Goal: Task Accomplishment & Management: Complete application form

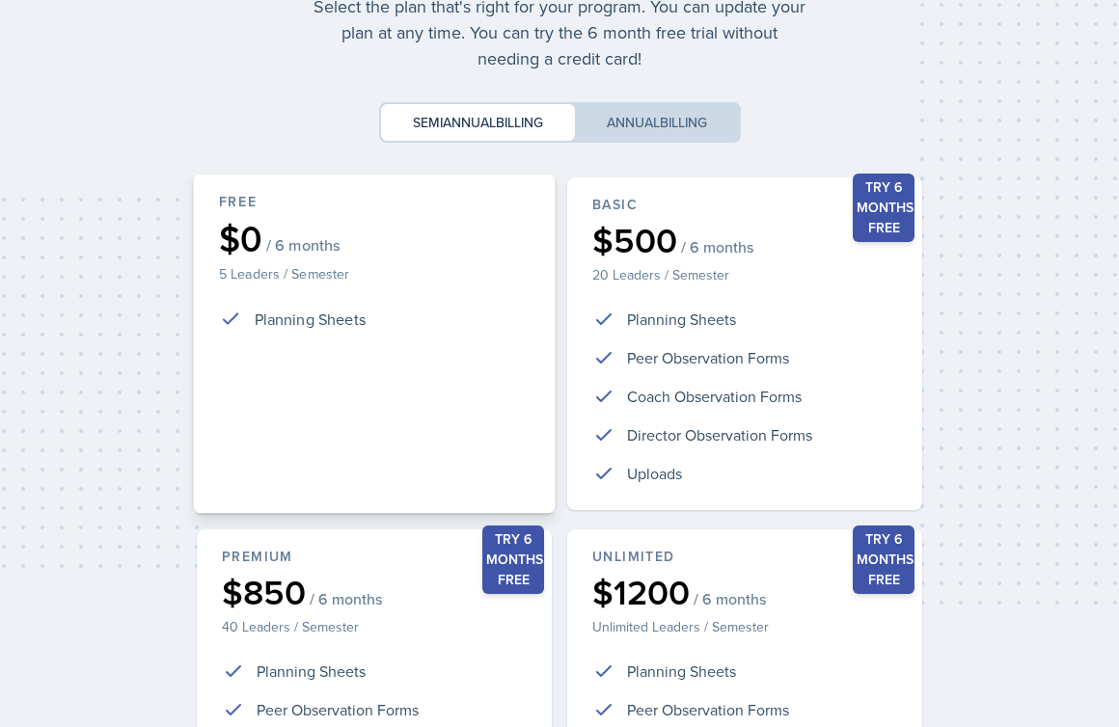
scroll to position [416, 0]
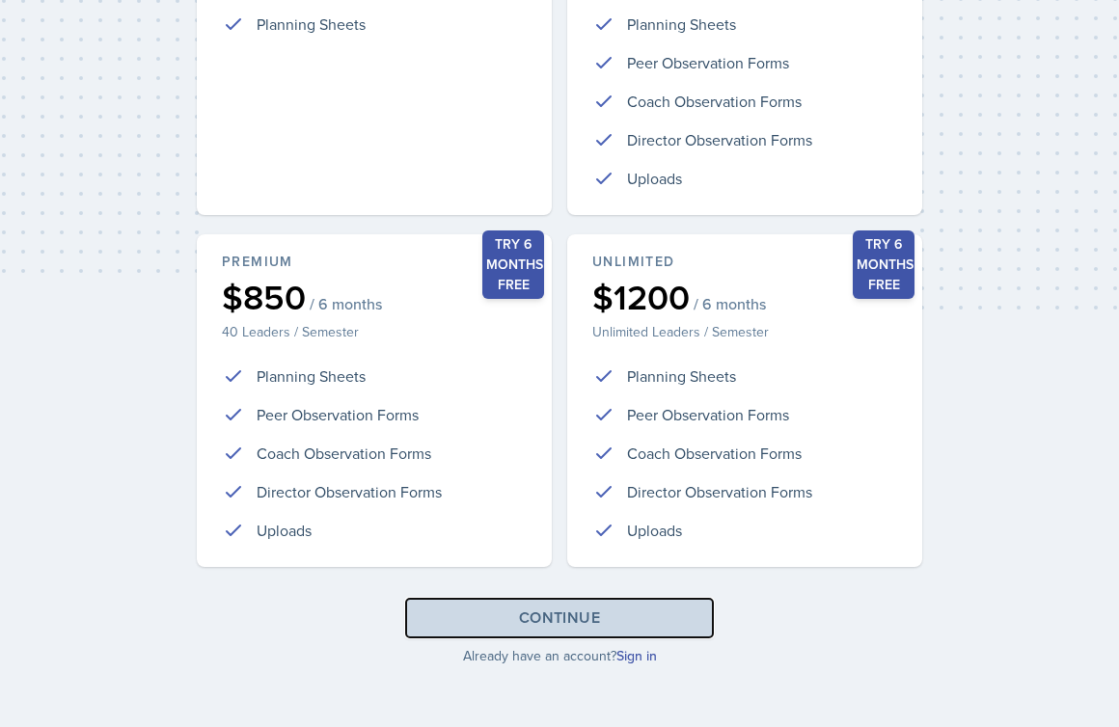
click at [598, 628] on div "Continue" at bounding box center [559, 618] width 81 height 23
click at [633, 665] on link "Sign in" at bounding box center [636, 655] width 41 height 19
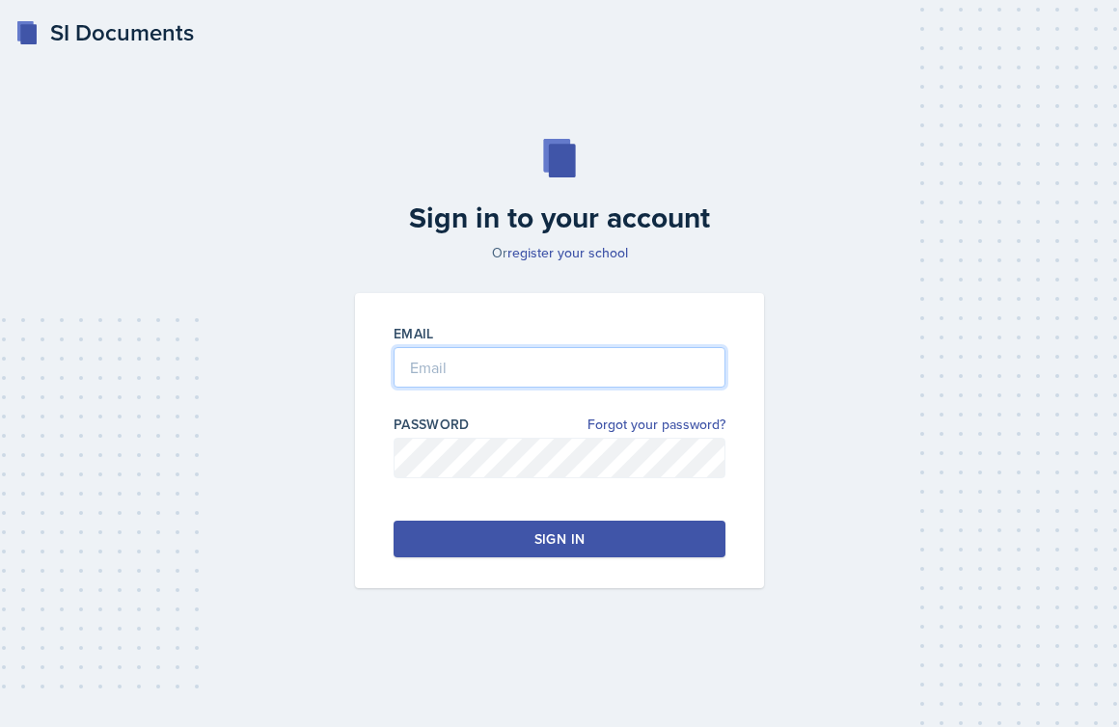
type input "[EMAIL_ADDRESS][DOMAIN_NAME]"
click at [556, 538] on div "Sign in" at bounding box center [559, 539] width 50 height 19
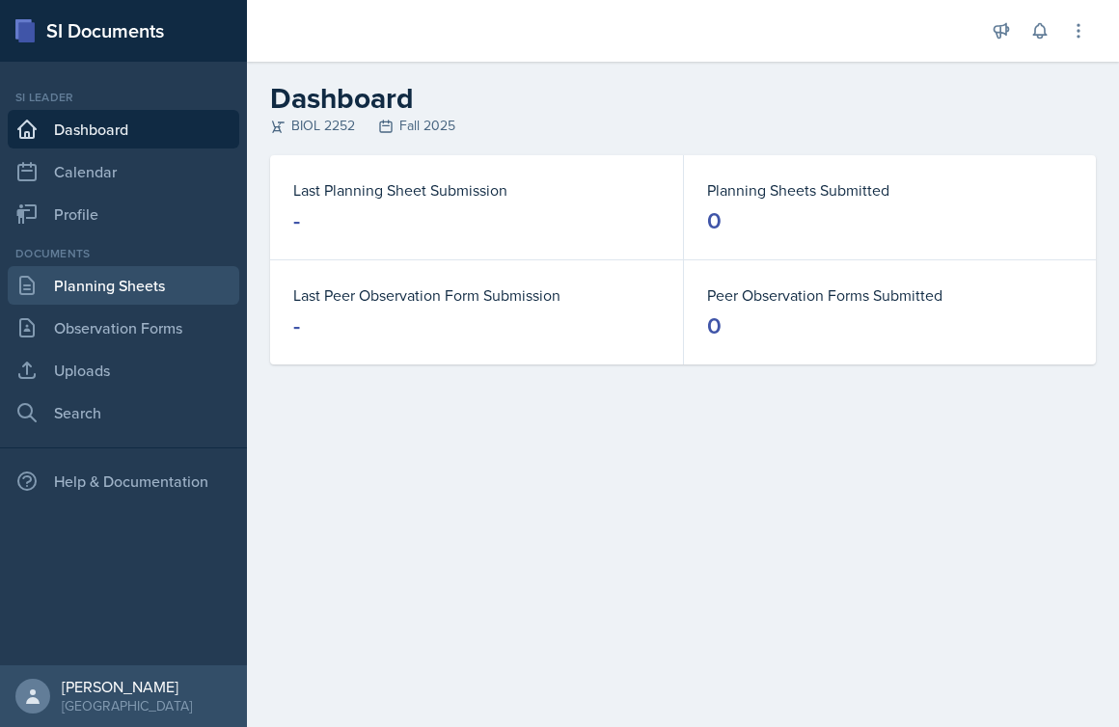
click at [141, 297] on link "Planning Sheets" at bounding box center [124, 285] width 232 height 39
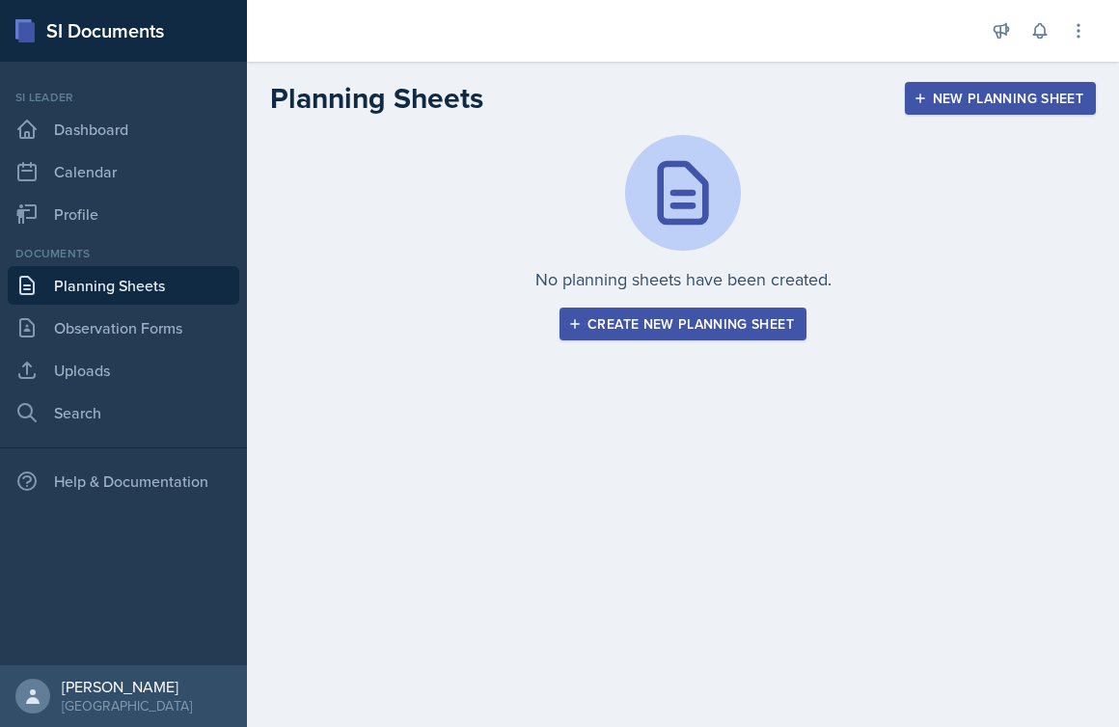
click at [736, 323] on div "Create new planning sheet" at bounding box center [683, 323] width 222 height 15
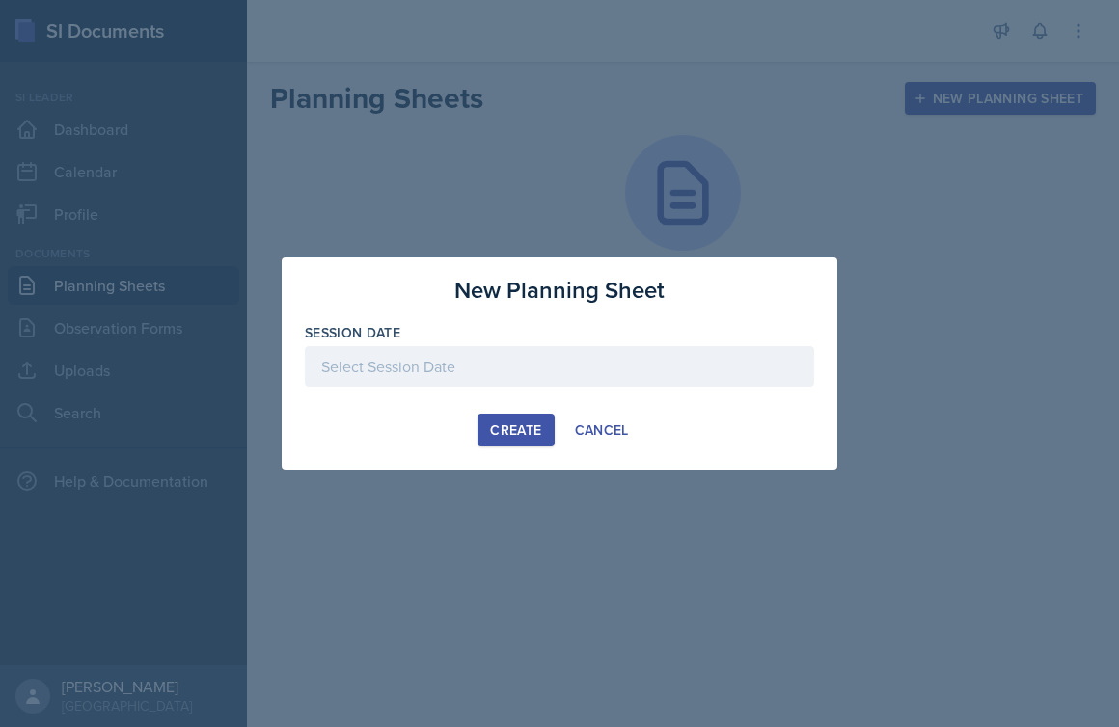
click at [501, 361] on div at bounding box center [559, 366] width 509 height 41
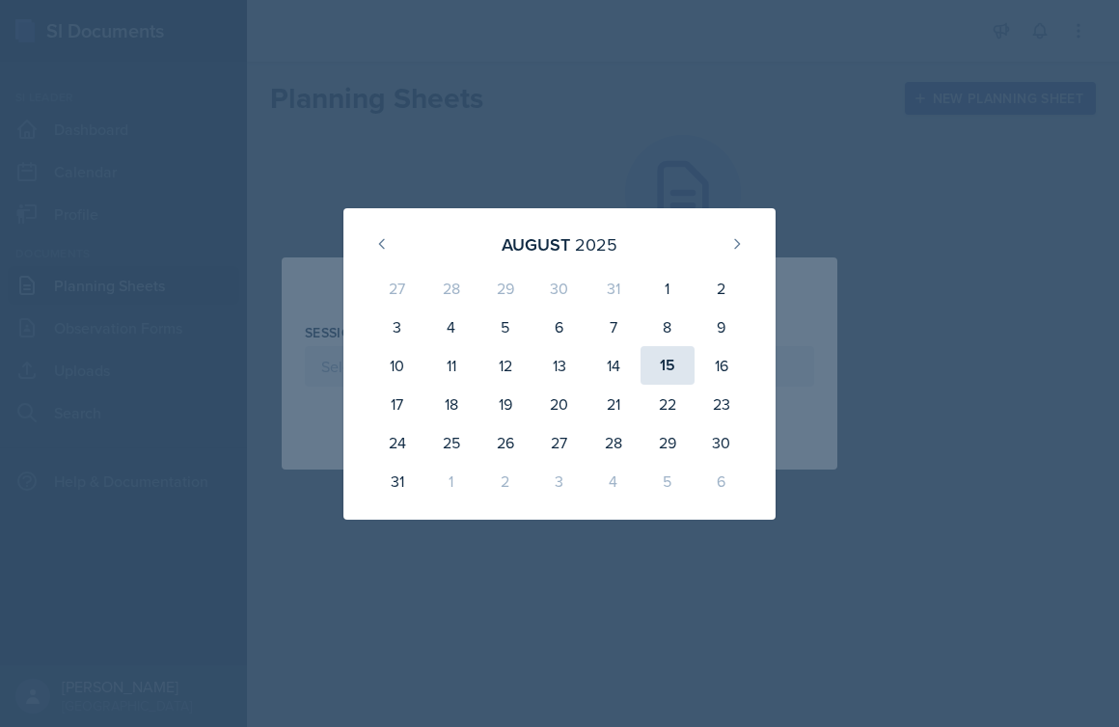
click at [680, 365] on div "15" at bounding box center [668, 365] width 54 height 39
type input "[DATE]"
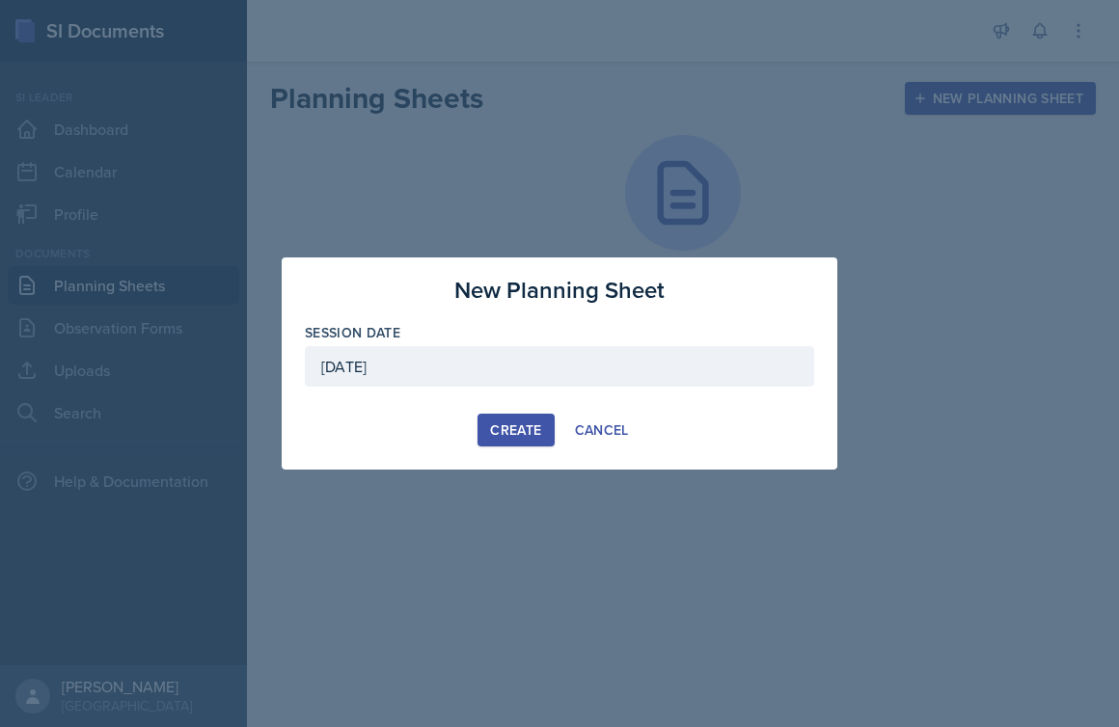
click at [508, 433] on div "Create" at bounding box center [515, 430] width 51 height 15
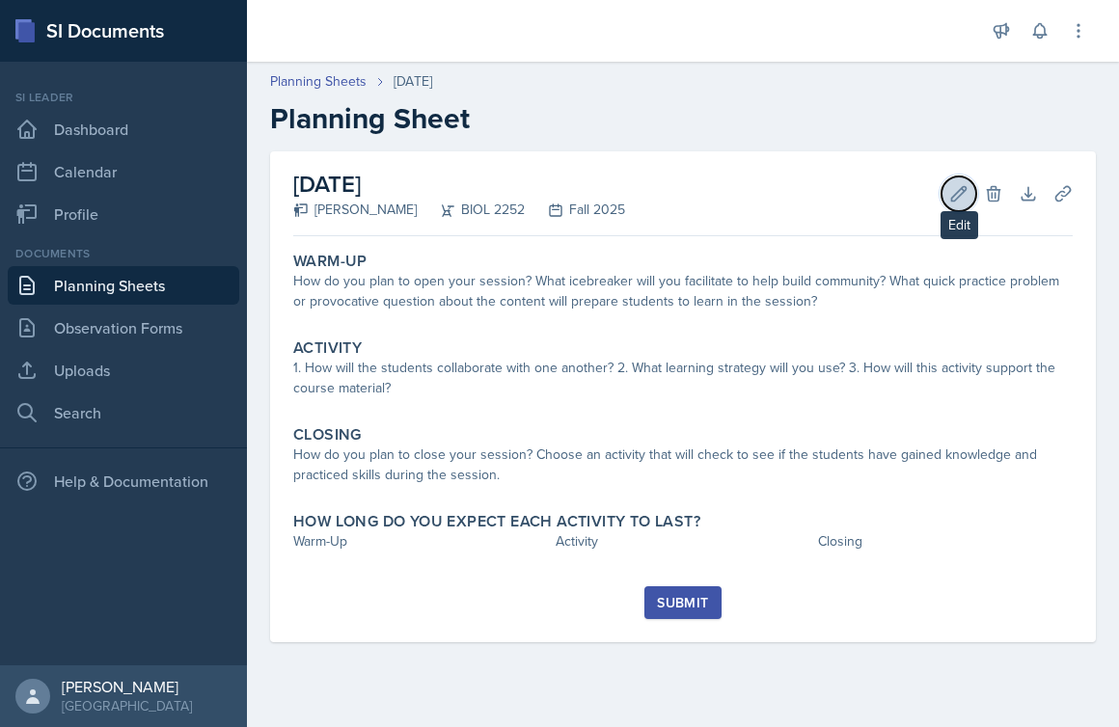
click at [947, 193] on button "Edit" at bounding box center [958, 194] width 35 height 35
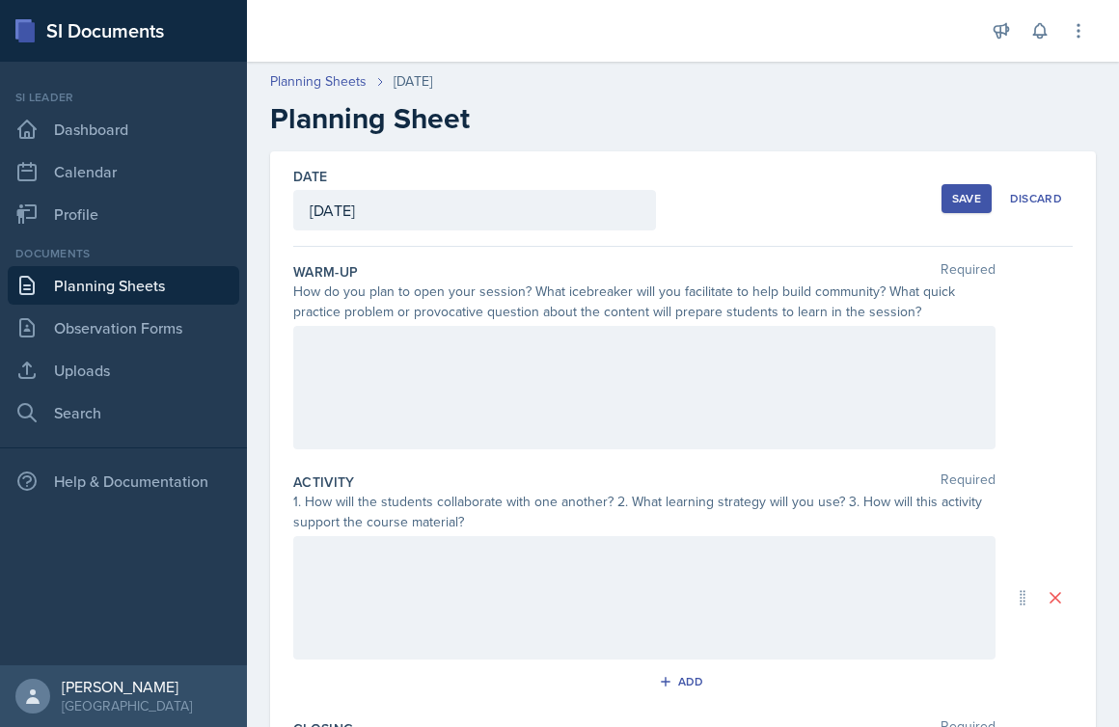
click at [507, 385] on div at bounding box center [644, 387] width 702 height 123
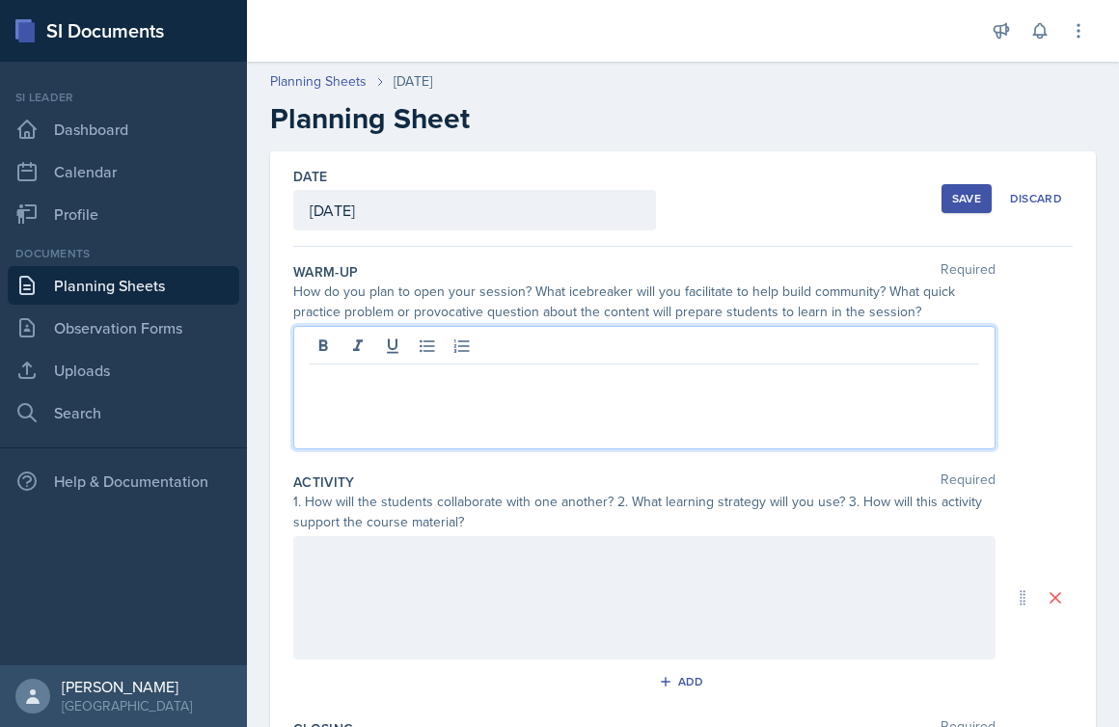
click at [474, 568] on div at bounding box center [644, 597] width 702 height 123
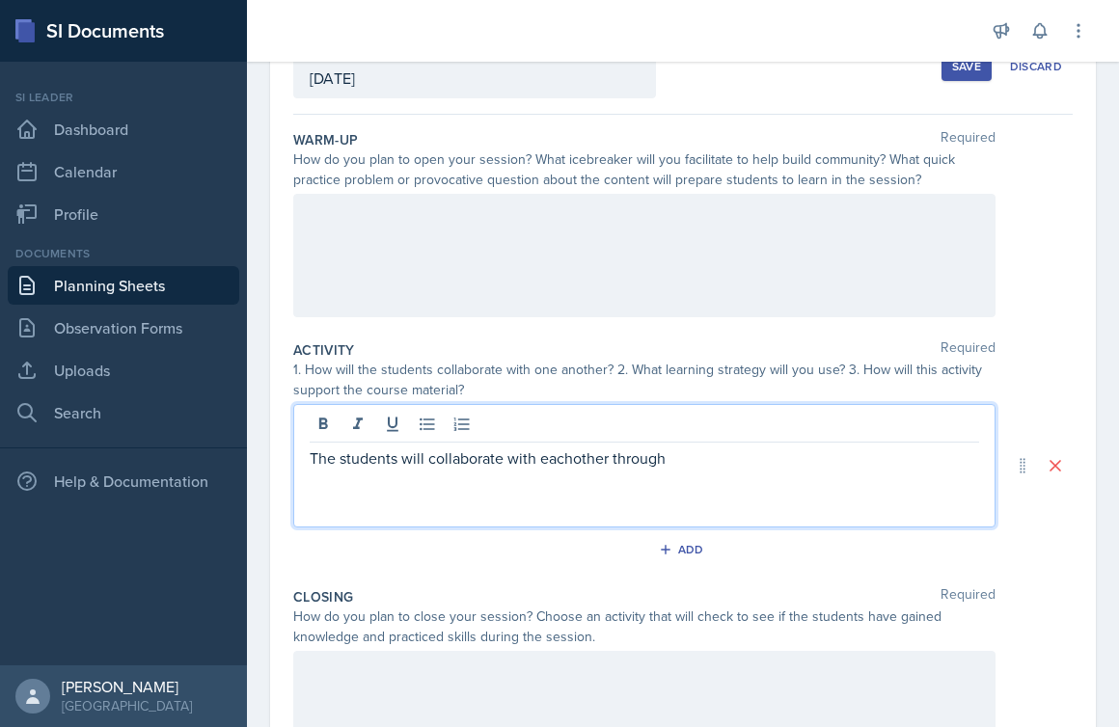
scroll to position [119, 0]
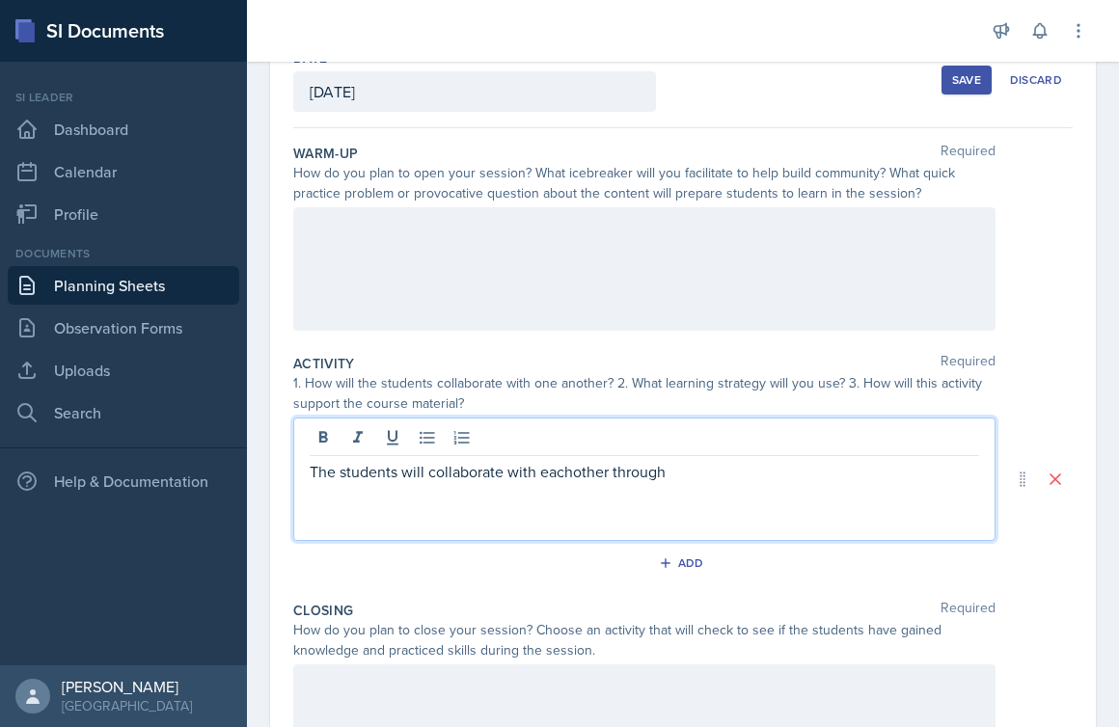
click at [539, 259] on div at bounding box center [644, 268] width 702 height 123
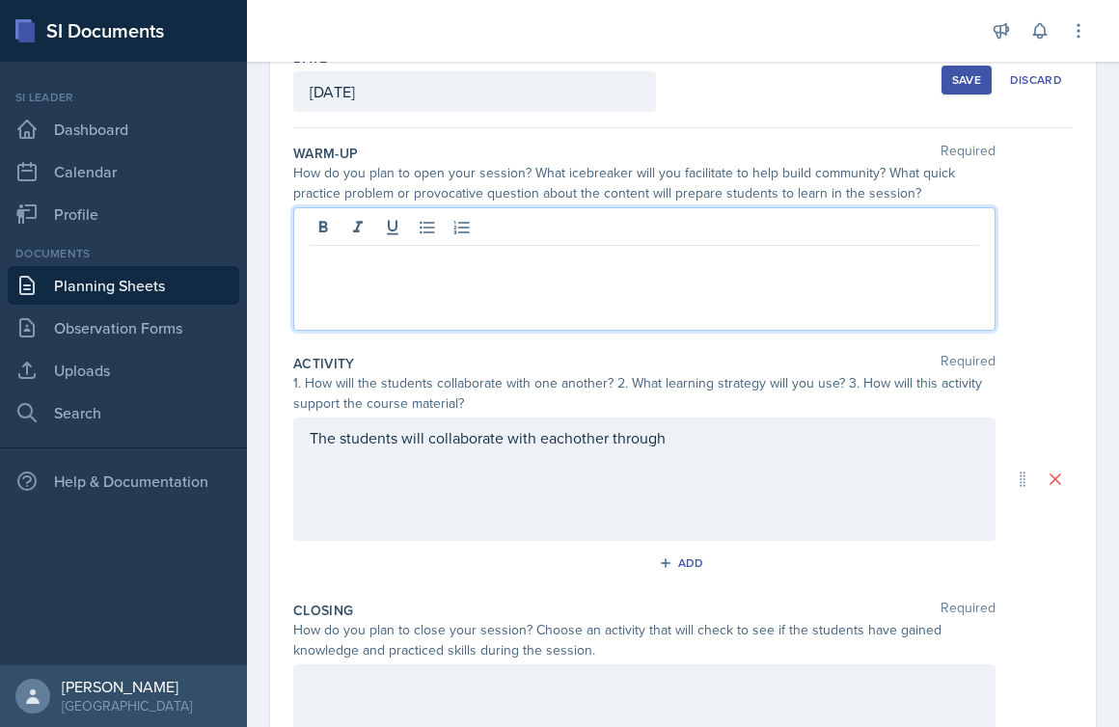
scroll to position [152, 0]
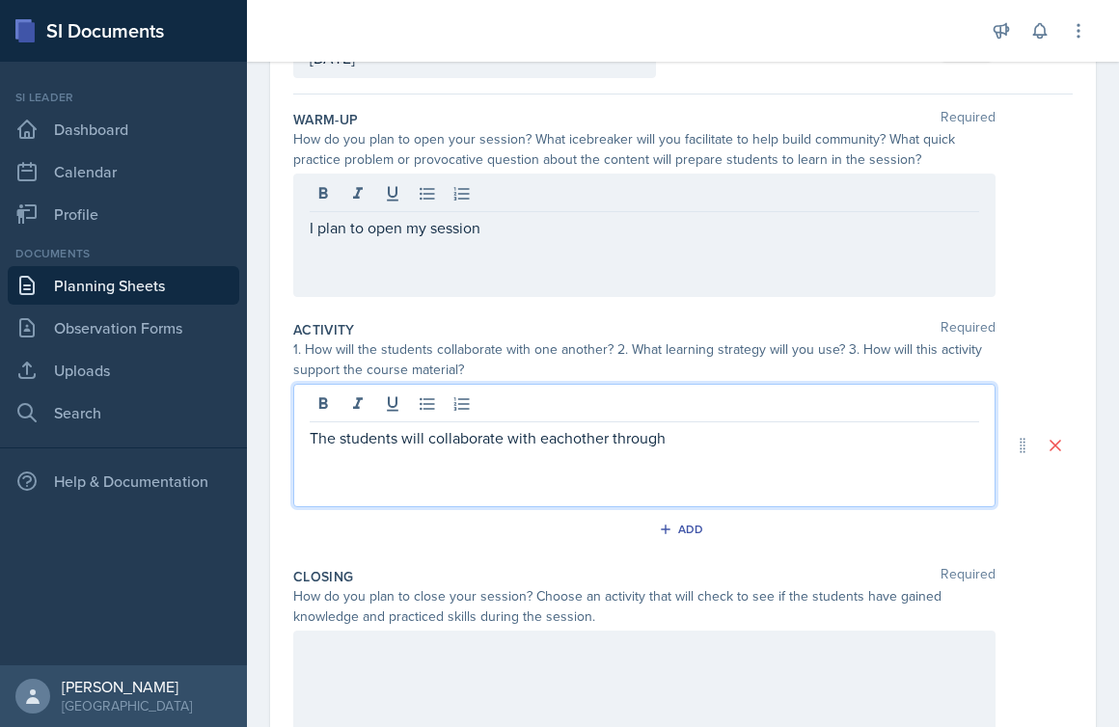
click at [697, 413] on div "The students will collaborate with eachother through" at bounding box center [644, 445] width 702 height 123
click at [689, 446] on p "The students will collaborate with eachother through" at bounding box center [644, 437] width 669 height 23
click at [609, 205] on p "I plan to open my session" at bounding box center [644, 193] width 669 height 23
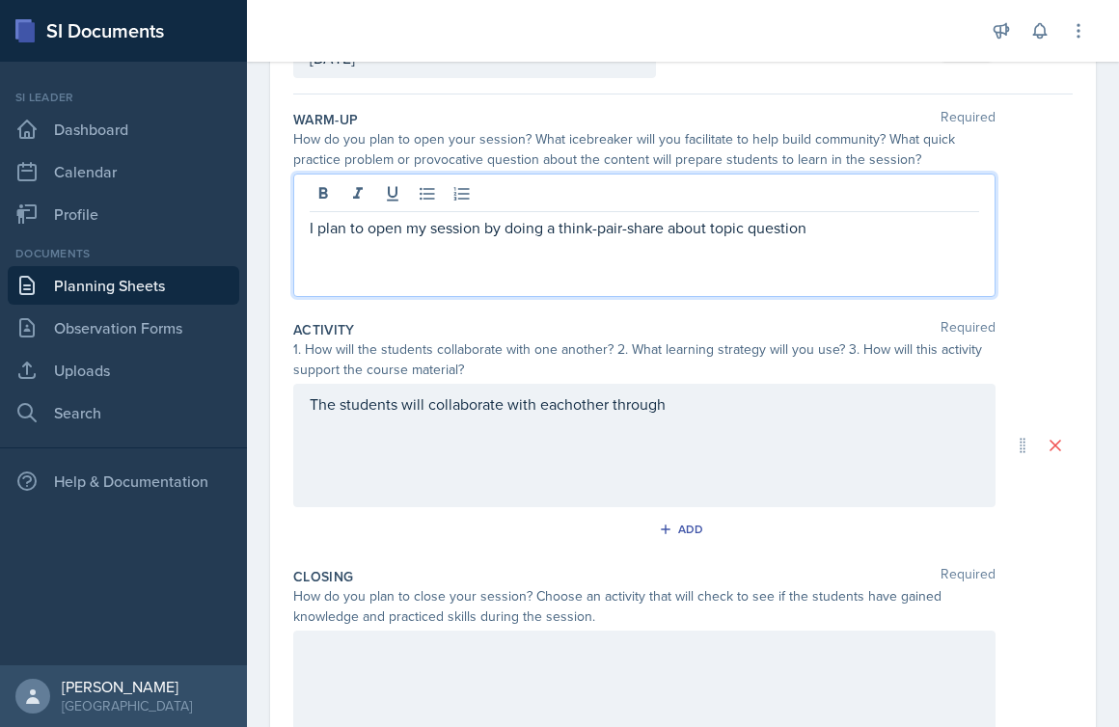
click at [466, 409] on div "The students will collaborate with eachother through" at bounding box center [644, 445] width 702 height 123
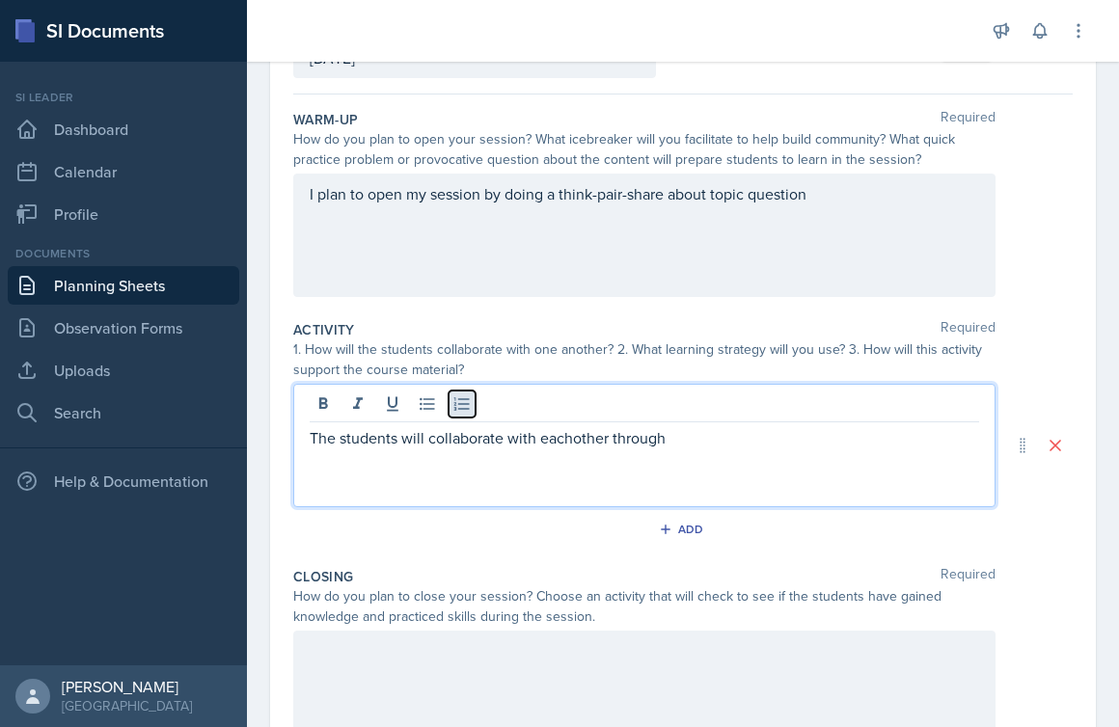
click at [466, 410] on icon at bounding box center [461, 404] width 19 height 19
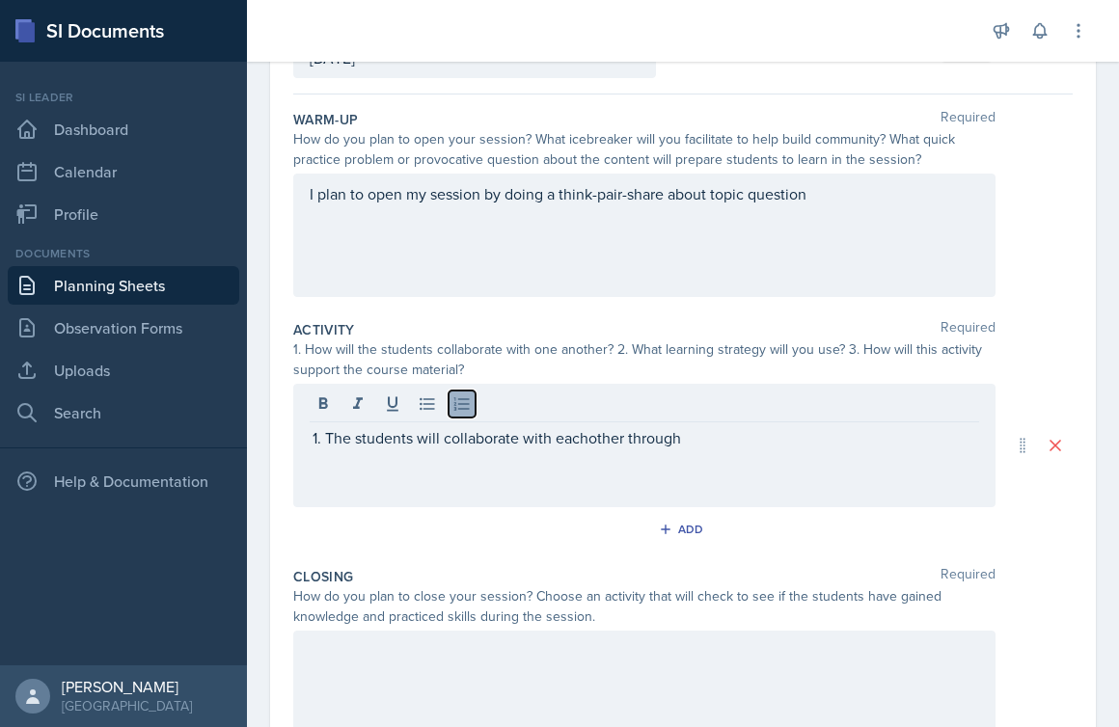
click at [466, 410] on icon at bounding box center [461, 404] width 19 height 19
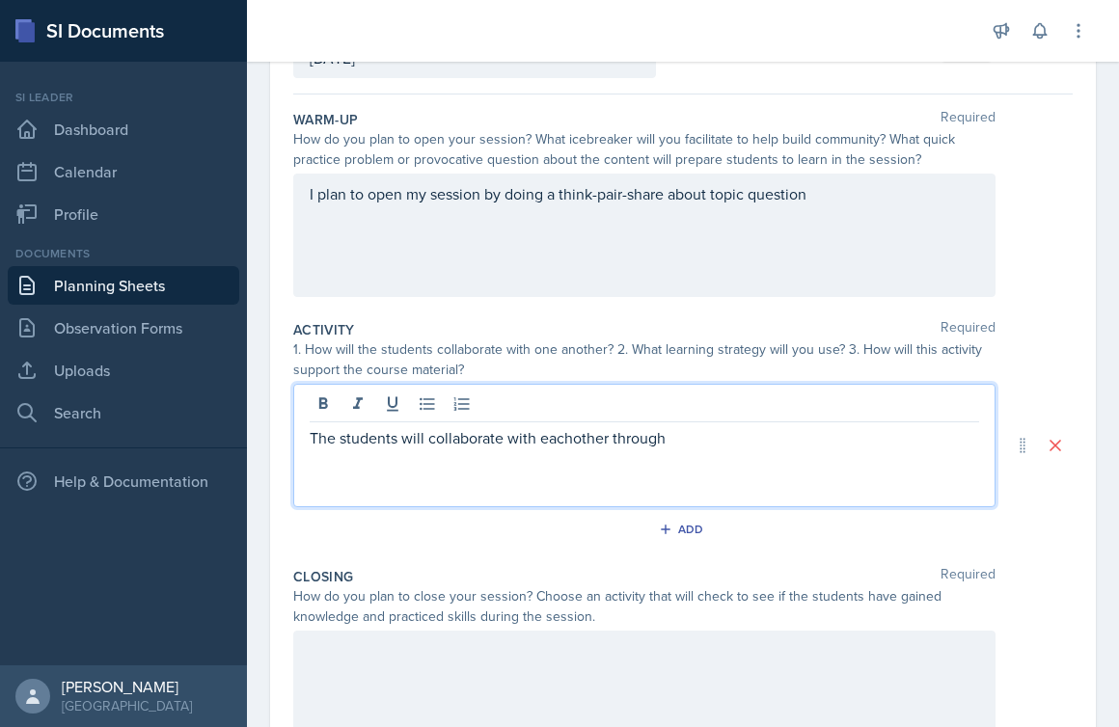
click at [456, 446] on p "The students will collaborate with eachother through" at bounding box center [644, 437] width 669 height 23
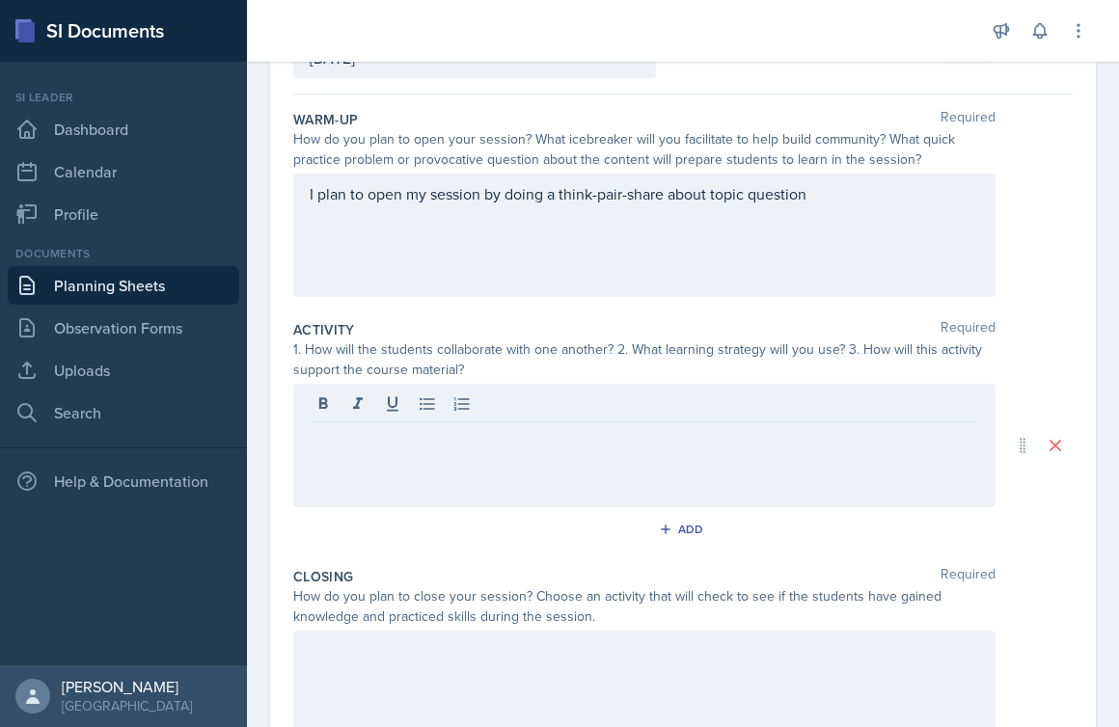
click at [629, 457] on div at bounding box center [644, 445] width 702 height 123
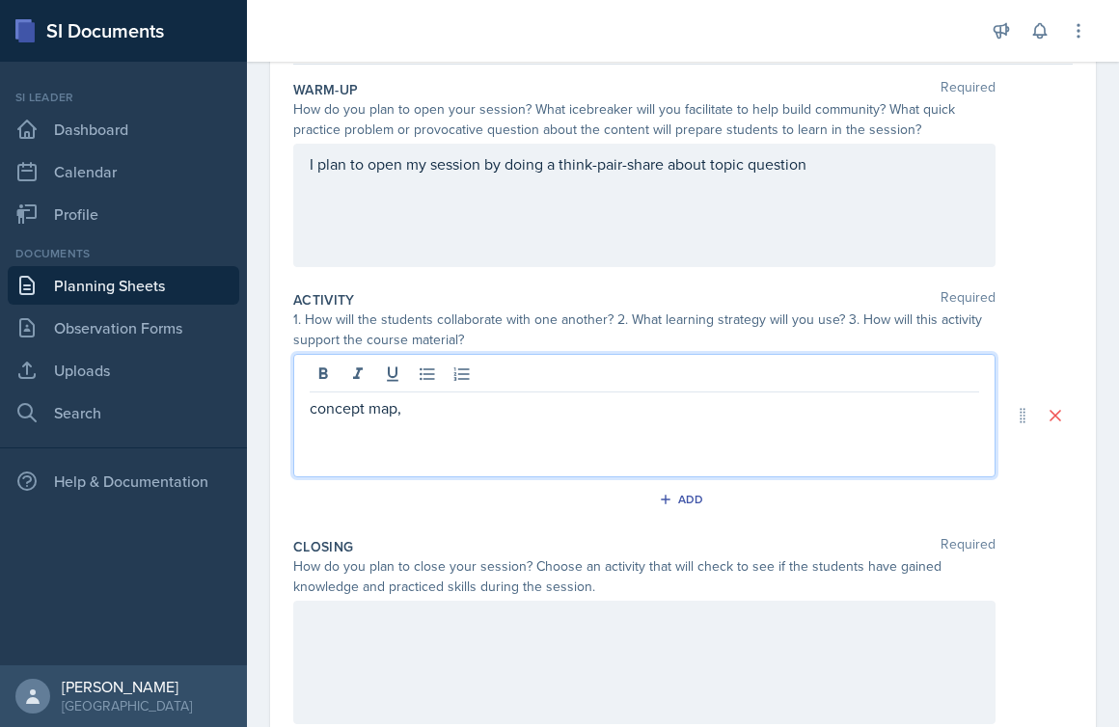
click at [583, 635] on div at bounding box center [644, 662] width 702 height 123
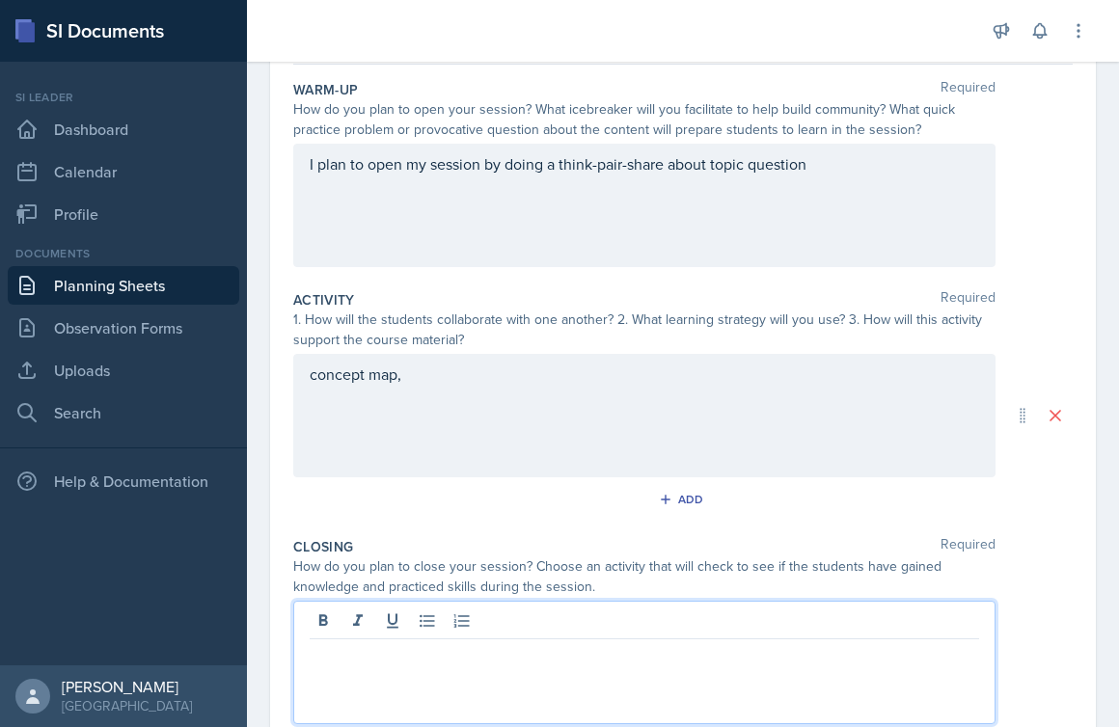
scroll to position [216, 0]
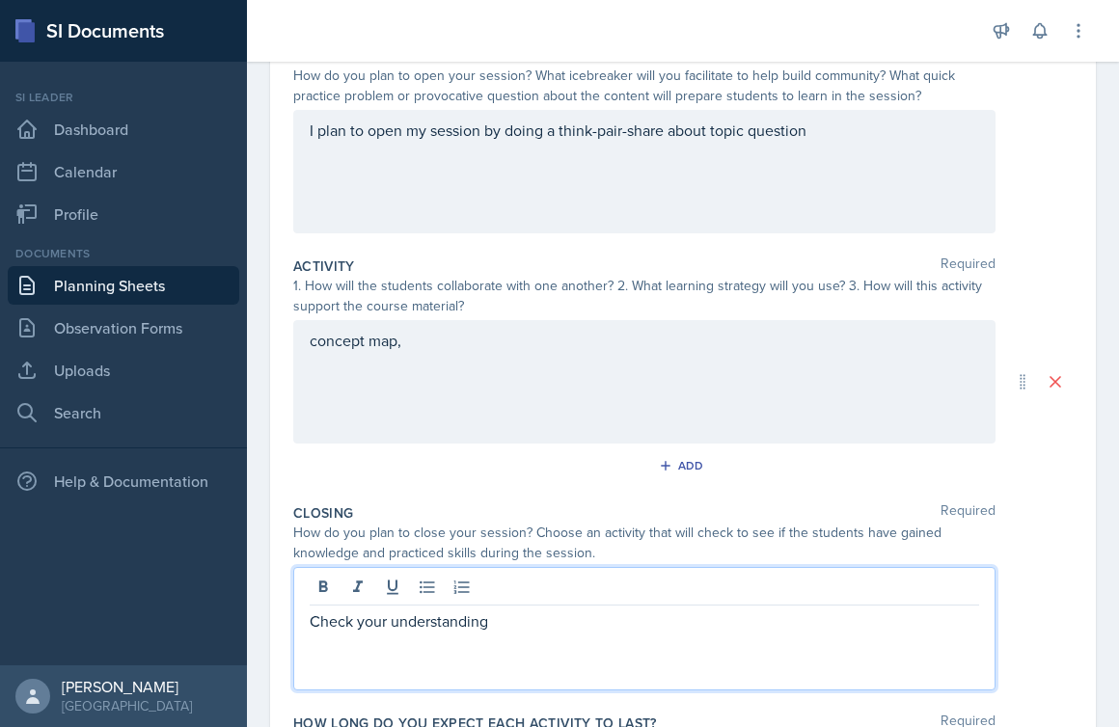
click at [873, 145] on div "I plan to open my session by doing a think-pair-share about topic question" at bounding box center [644, 171] width 702 height 123
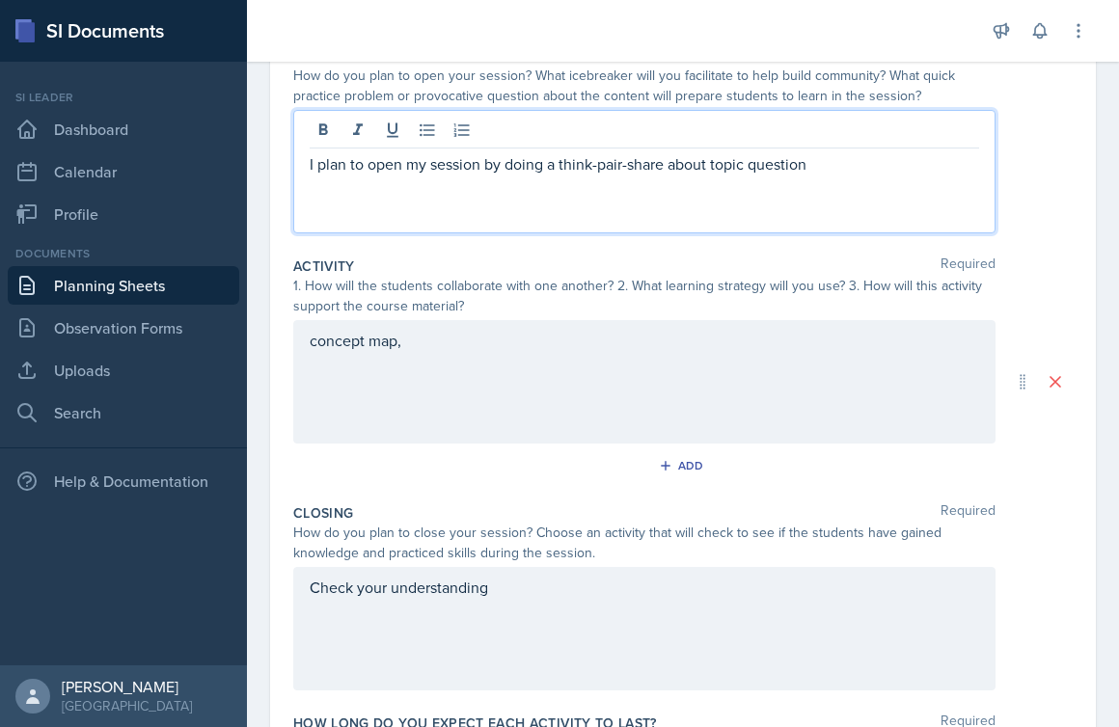
scroll to position [250, 0]
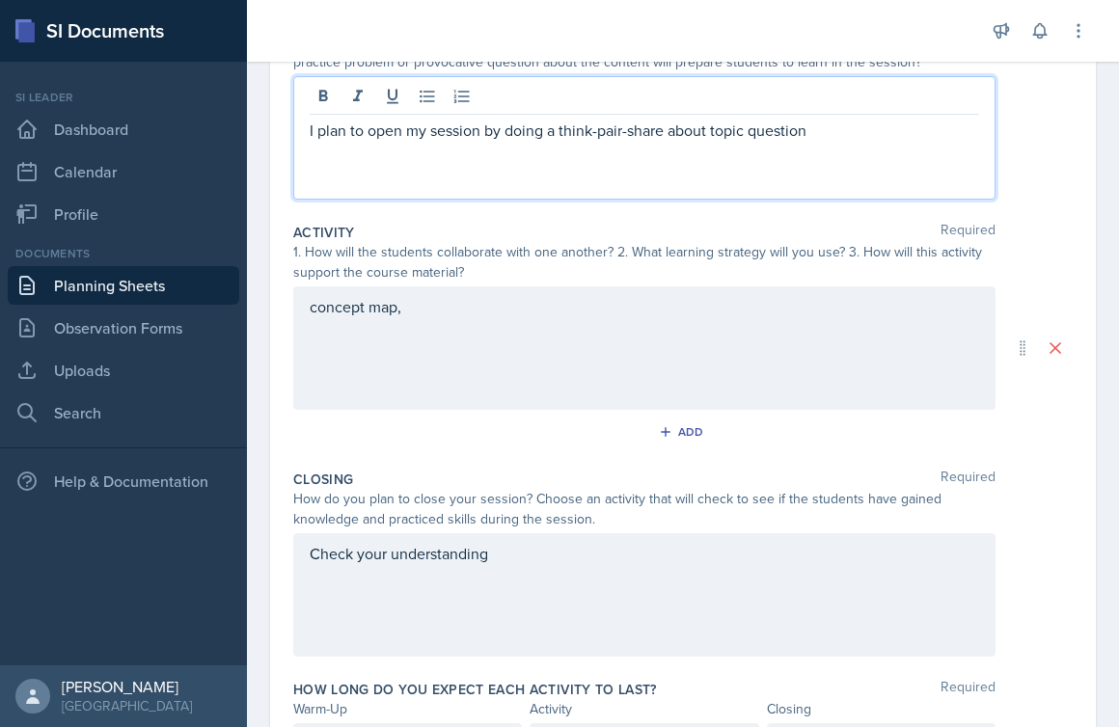
click at [707, 304] on div "concept map," at bounding box center [644, 347] width 702 height 123
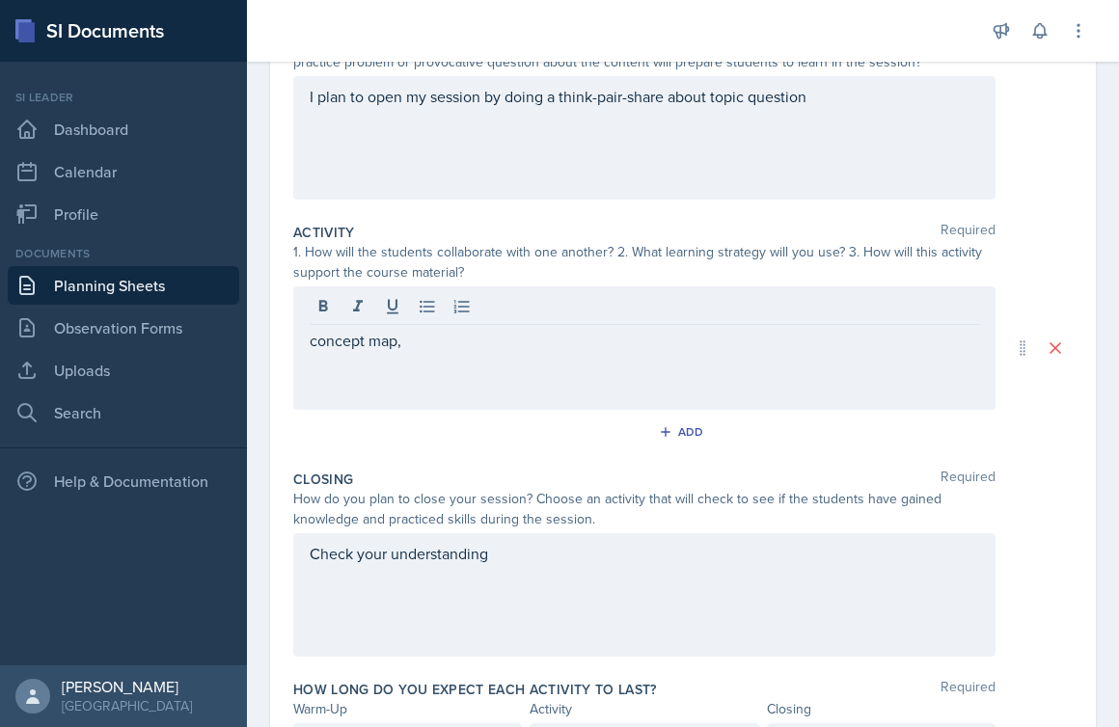
click at [629, 377] on div "concept map," at bounding box center [644, 347] width 702 height 123
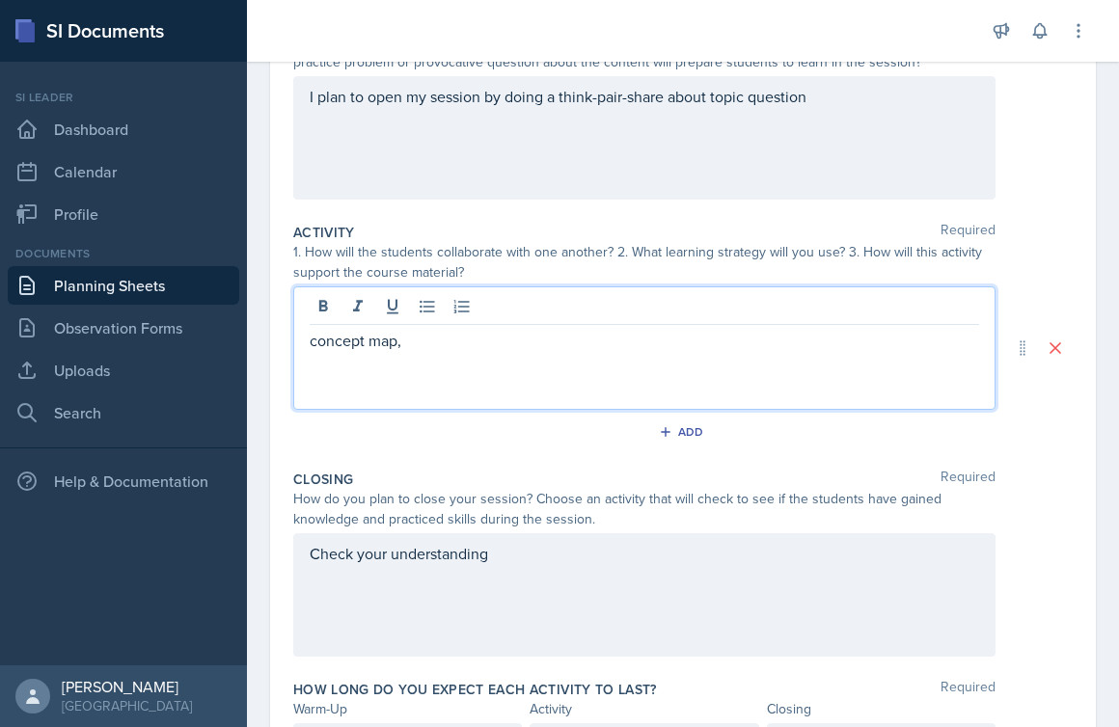
click at [618, 361] on div "concept map," at bounding box center [644, 347] width 702 height 123
click at [598, 346] on p "concept map," at bounding box center [644, 340] width 669 height 23
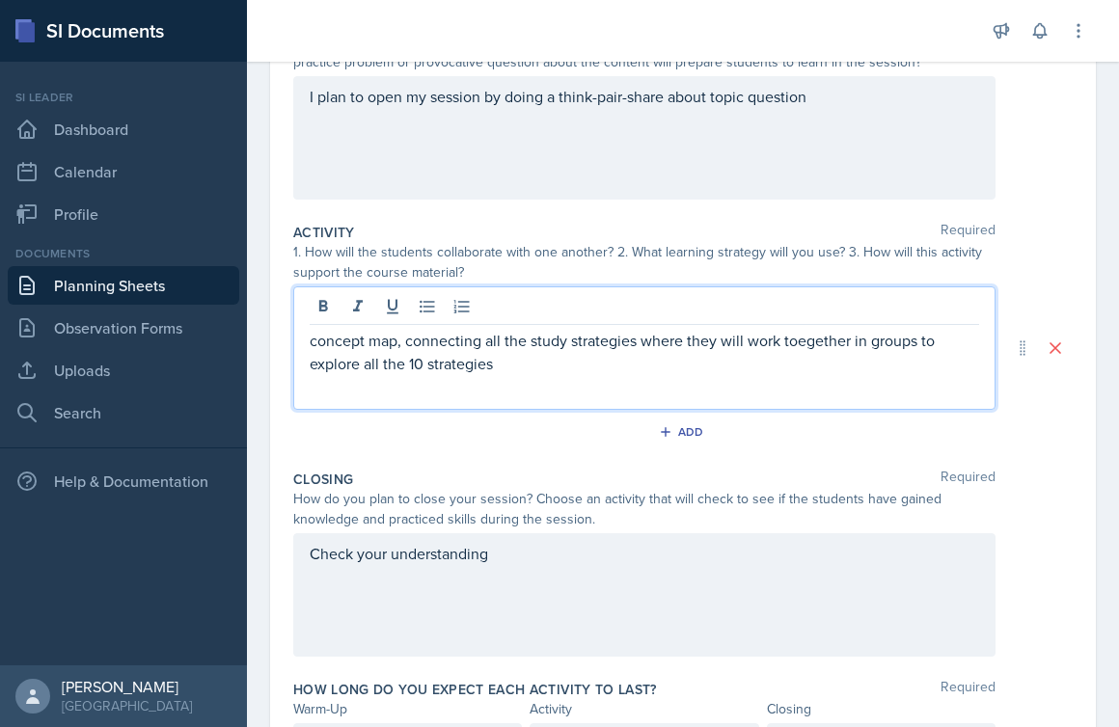
click at [827, 342] on p "concept map, connecting all the study strategies where they will work toegether…" at bounding box center [644, 352] width 669 height 46
click at [814, 345] on p "concept map, connecting all the study strategies where they will work toegether…" at bounding box center [644, 352] width 669 height 46
click at [525, 574] on div "Check your understanding" at bounding box center [644, 594] width 702 height 123
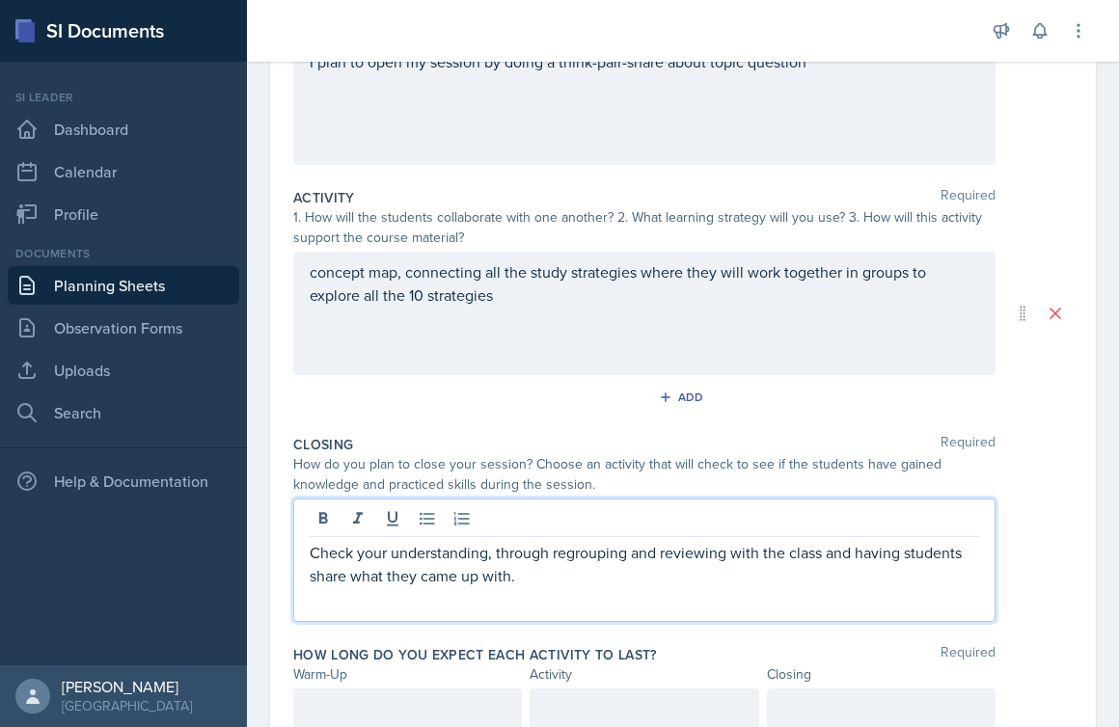
scroll to position [364, 0]
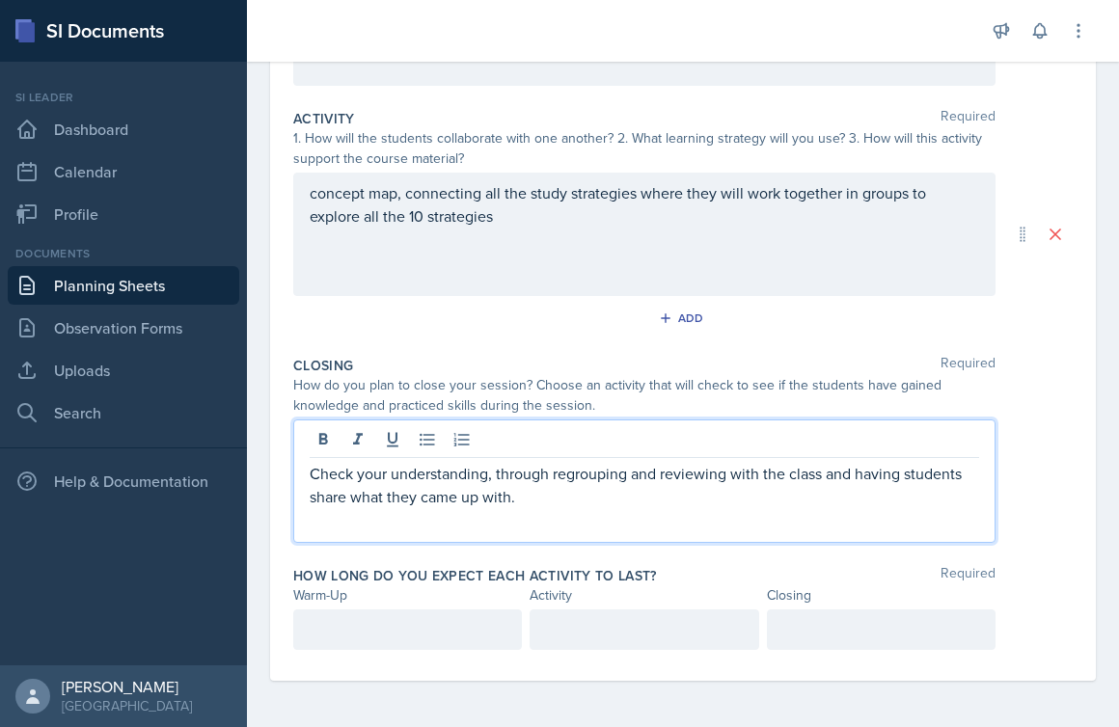
click at [433, 643] on div at bounding box center [407, 630] width 229 height 41
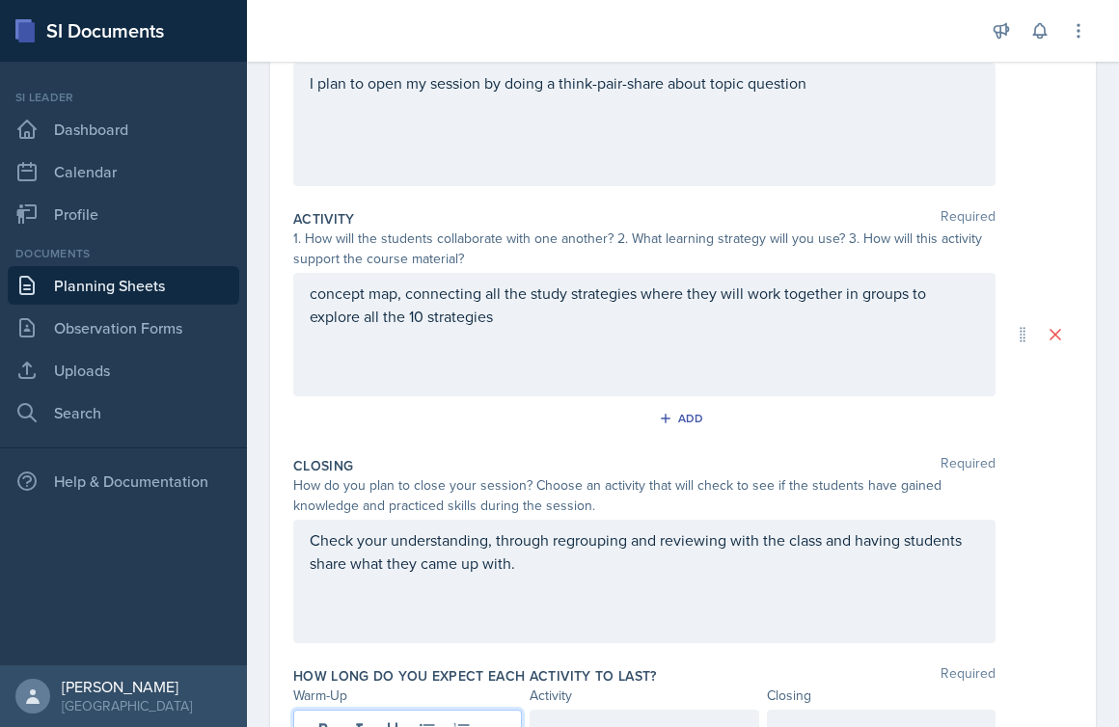
scroll to position [397, 0]
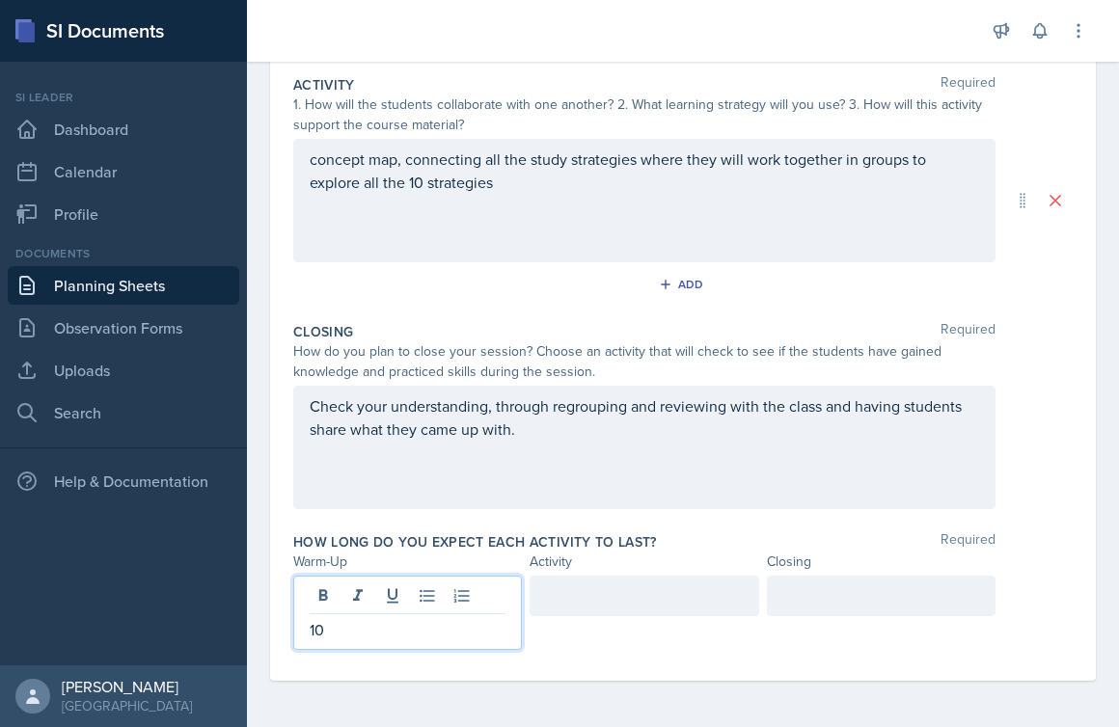
click at [608, 611] on div at bounding box center [644, 596] width 229 height 41
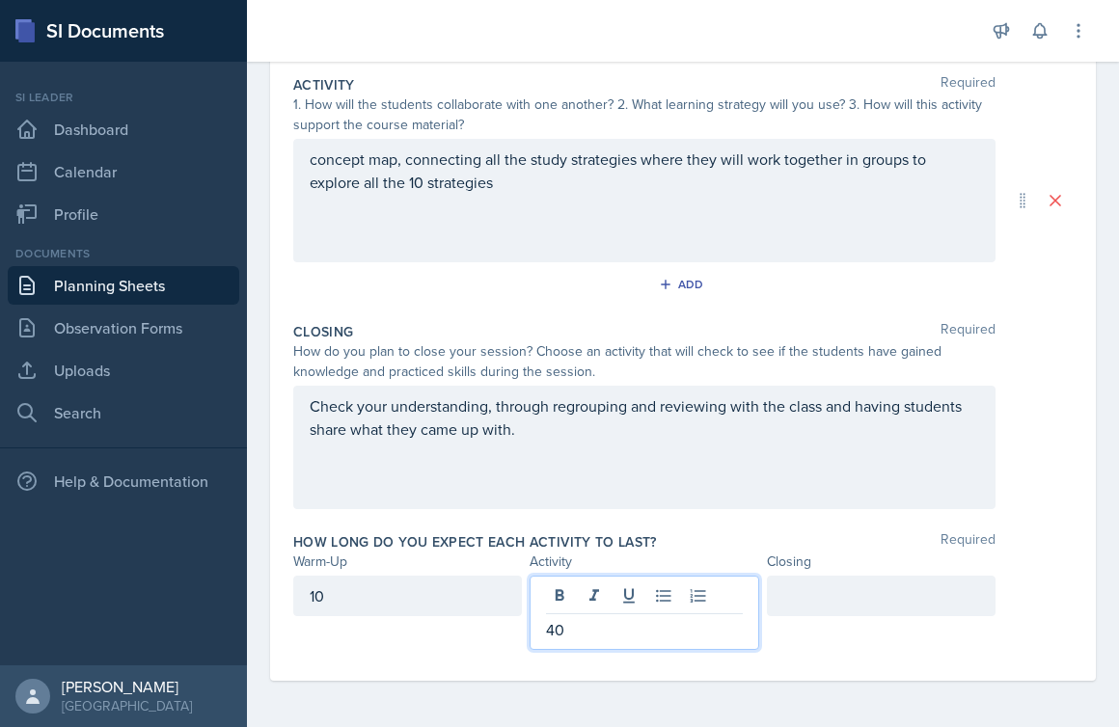
click at [823, 602] on div at bounding box center [881, 596] width 229 height 41
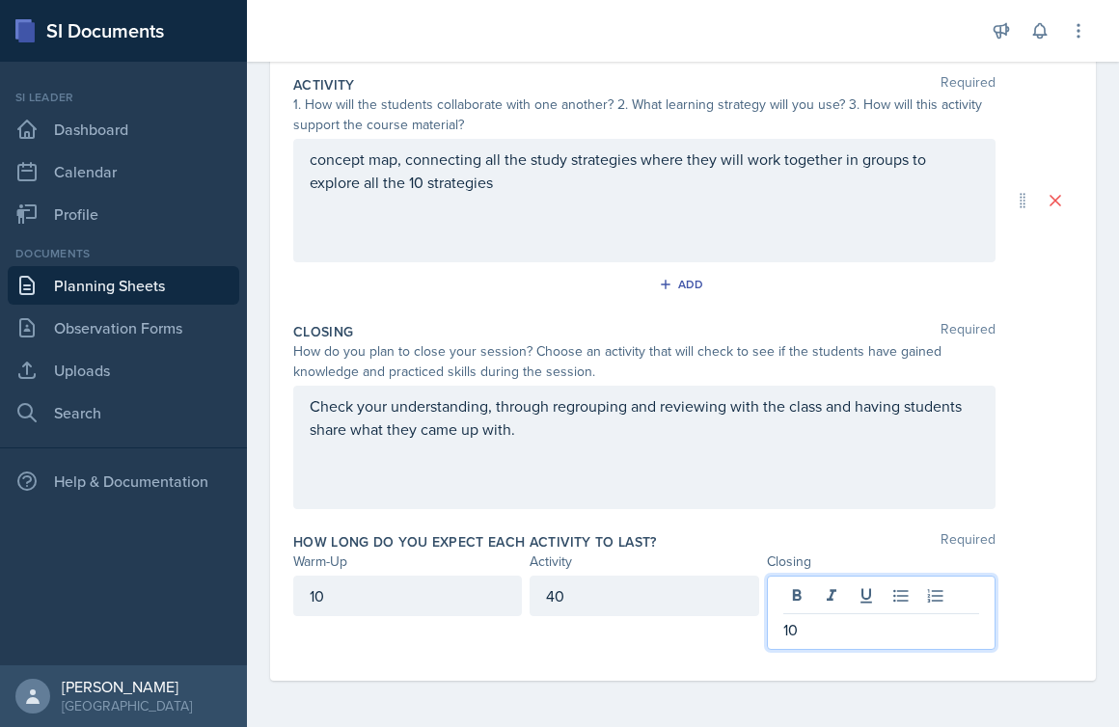
click at [668, 651] on div "How long do you expect each activity to last? Required Warm-Up Activity Closing…" at bounding box center [682, 595] width 779 height 141
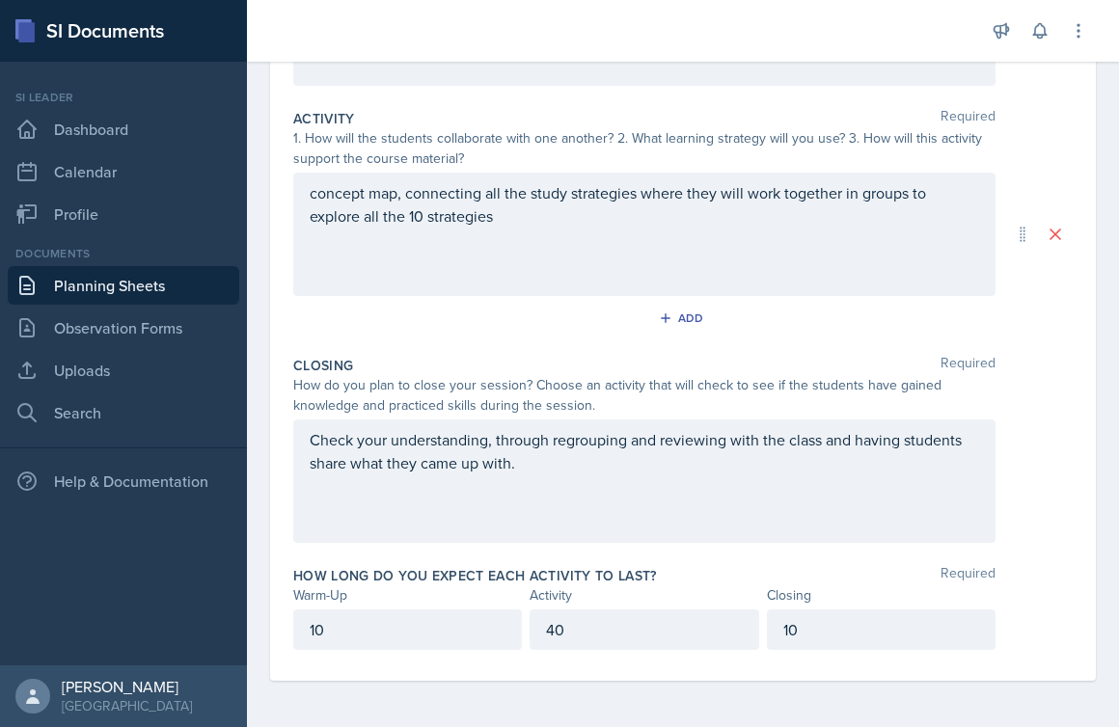
scroll to position [0, 0]
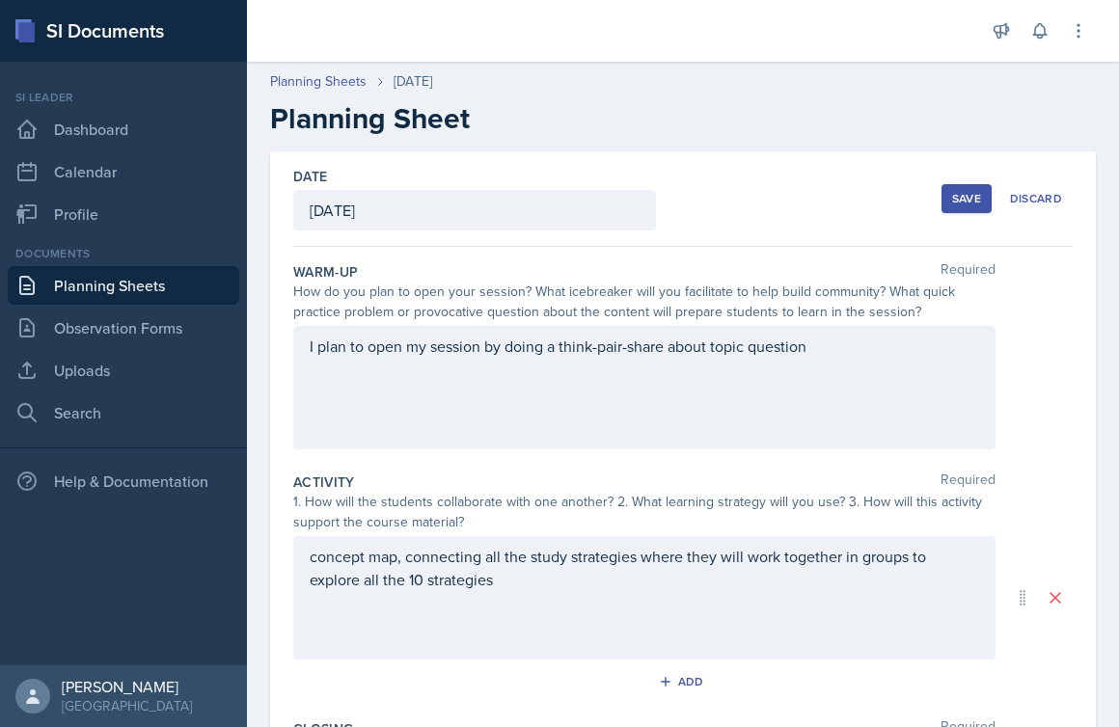
click at [968, 205] on div "Save" at bounding box center [966, 198] width 29 height 15
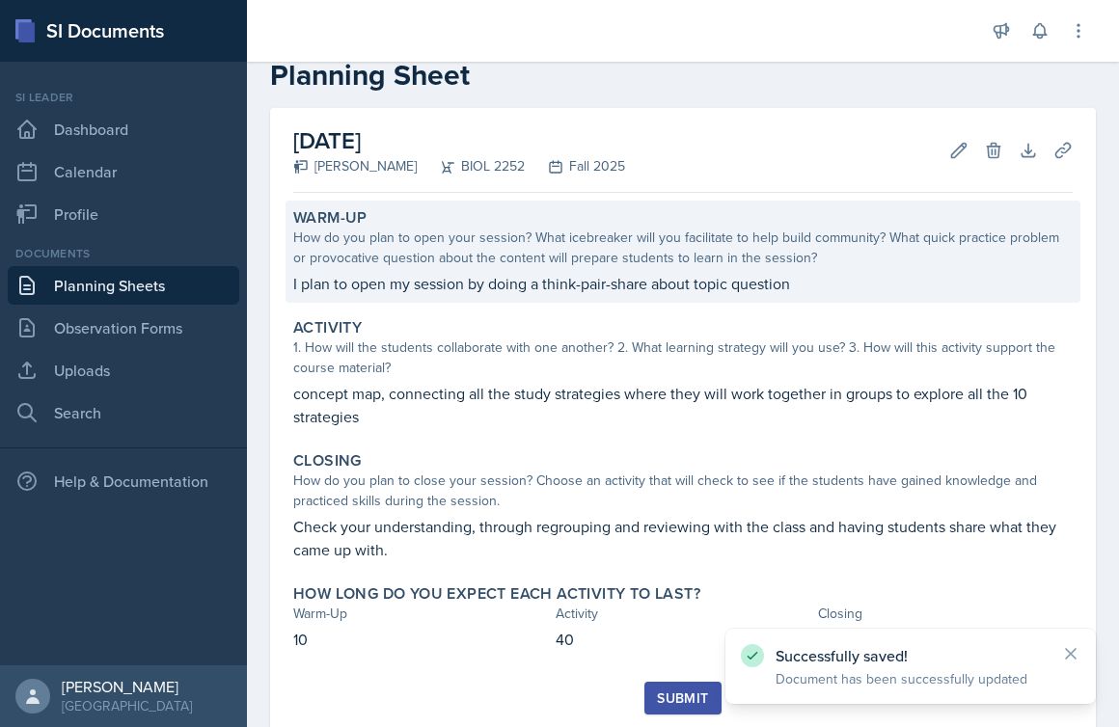
scroll to position [100, 0]
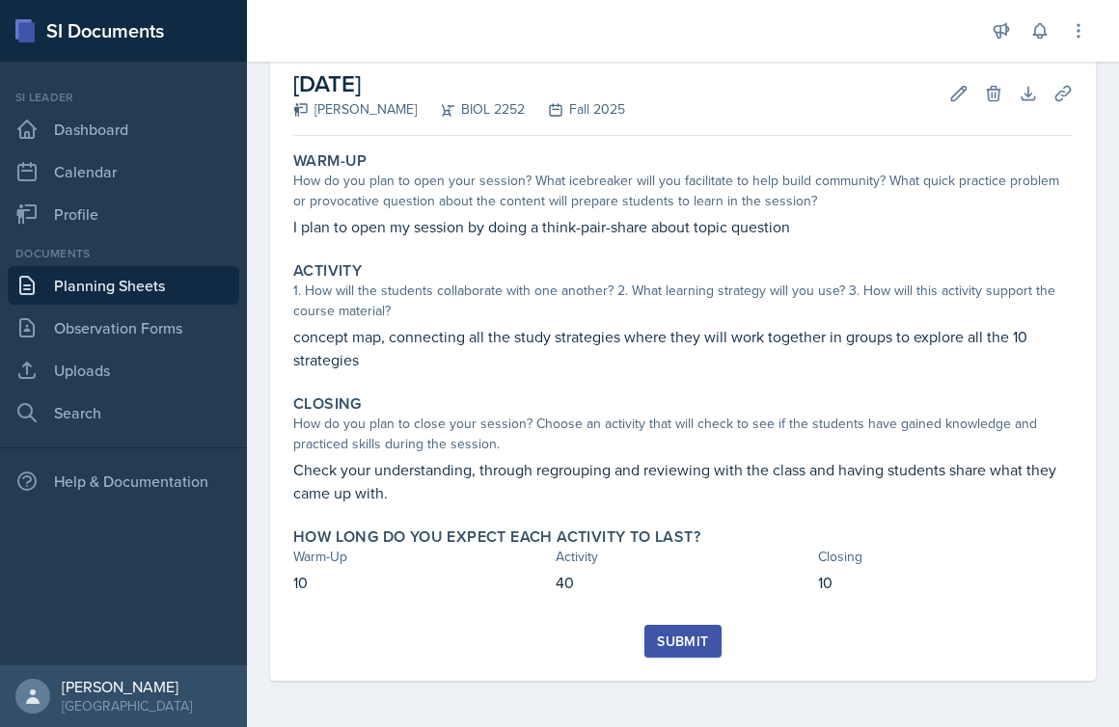
click at [691, 638] on div "Submit" at bounding box center [682, 641] width 51 height 15
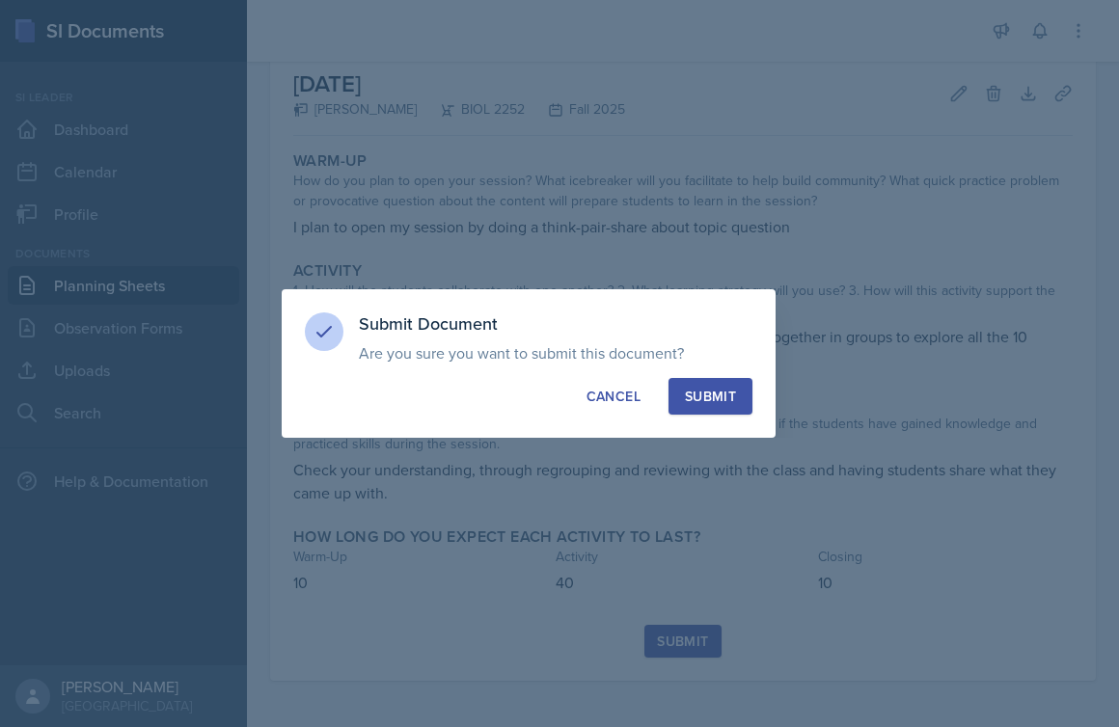
click at [719, 395] on div "Submit" at bounding box center [710, 396] width 51 height 19
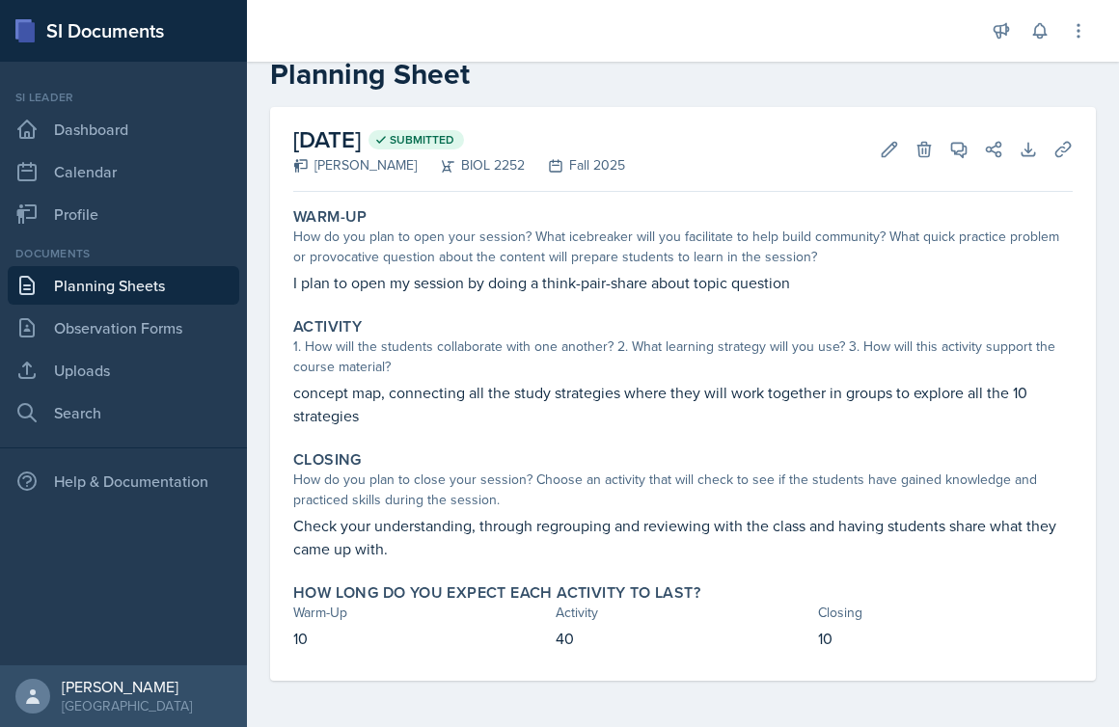
scroll to position [0, 0]
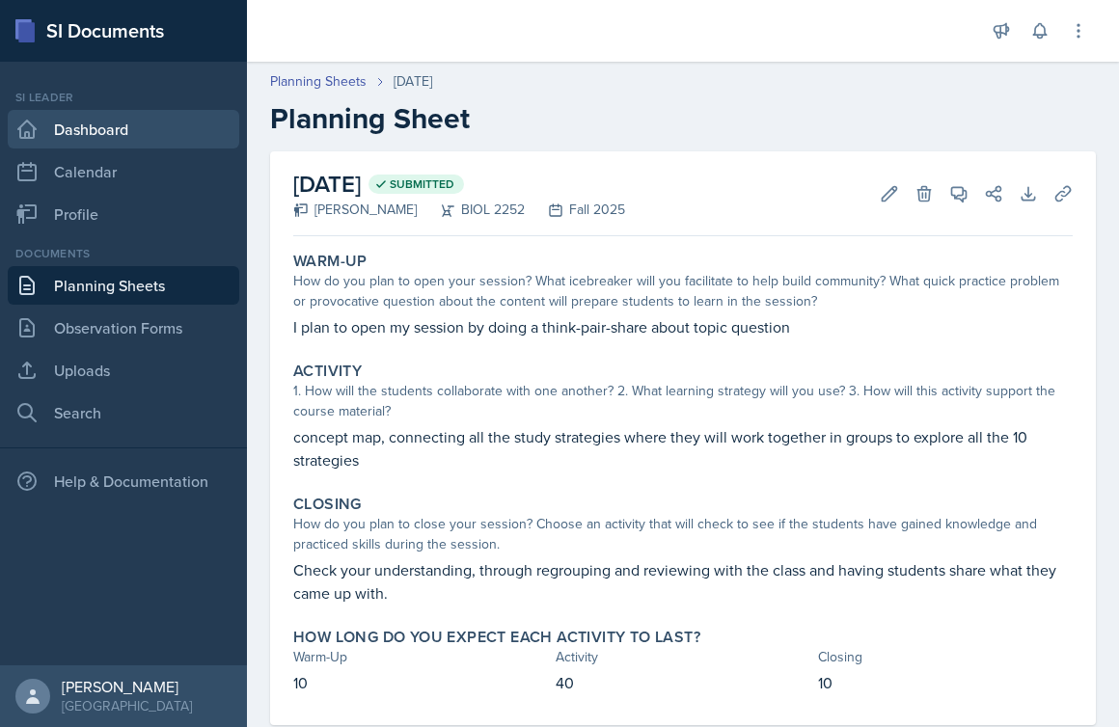
click at [132, 128] on link "Dashboard" at bounding box center [124, 129] width 232 height 39
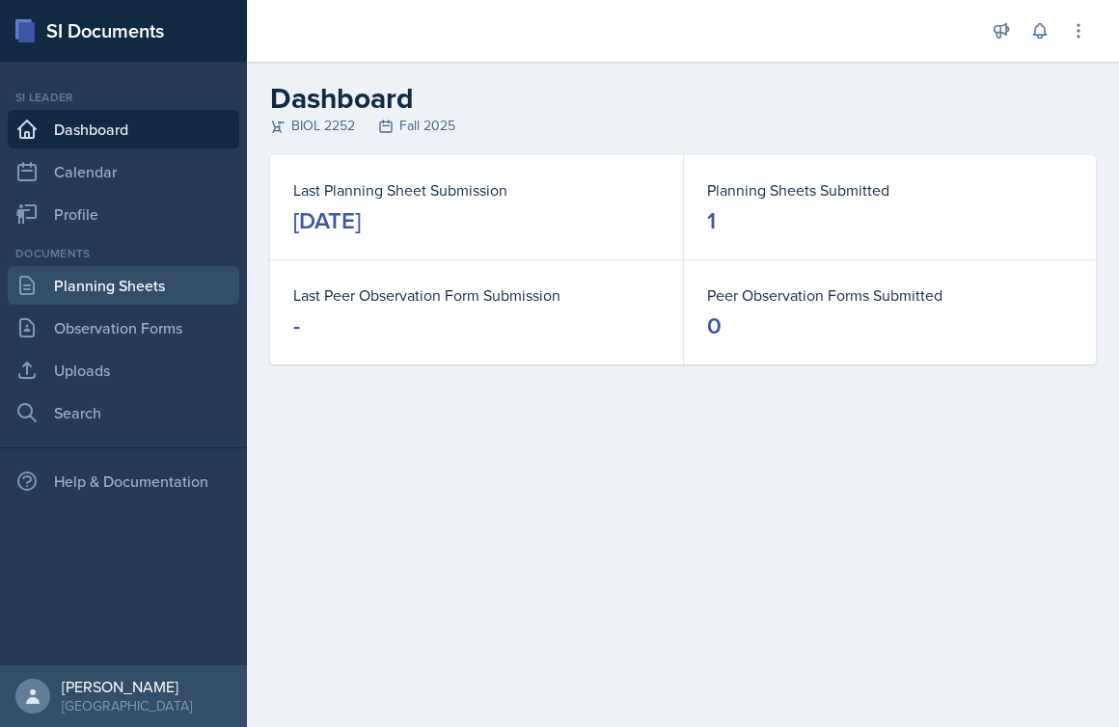
click at [152, 279] on link "Planning Sheets" at bounding box center [124, 285] width 232 height 39
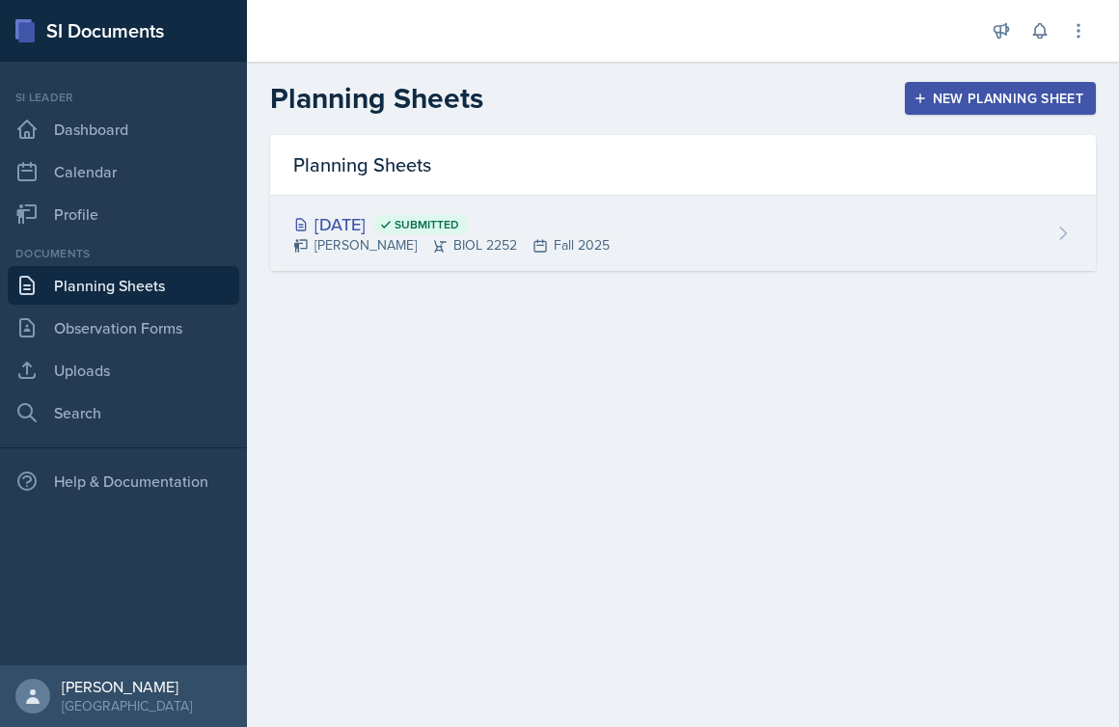
click at [562, 205] on div "[DATE] Submitted [PERSON_NAME] BIOL 2252 Fall 2025" at bounding box center [683, 233] width 826 height 75
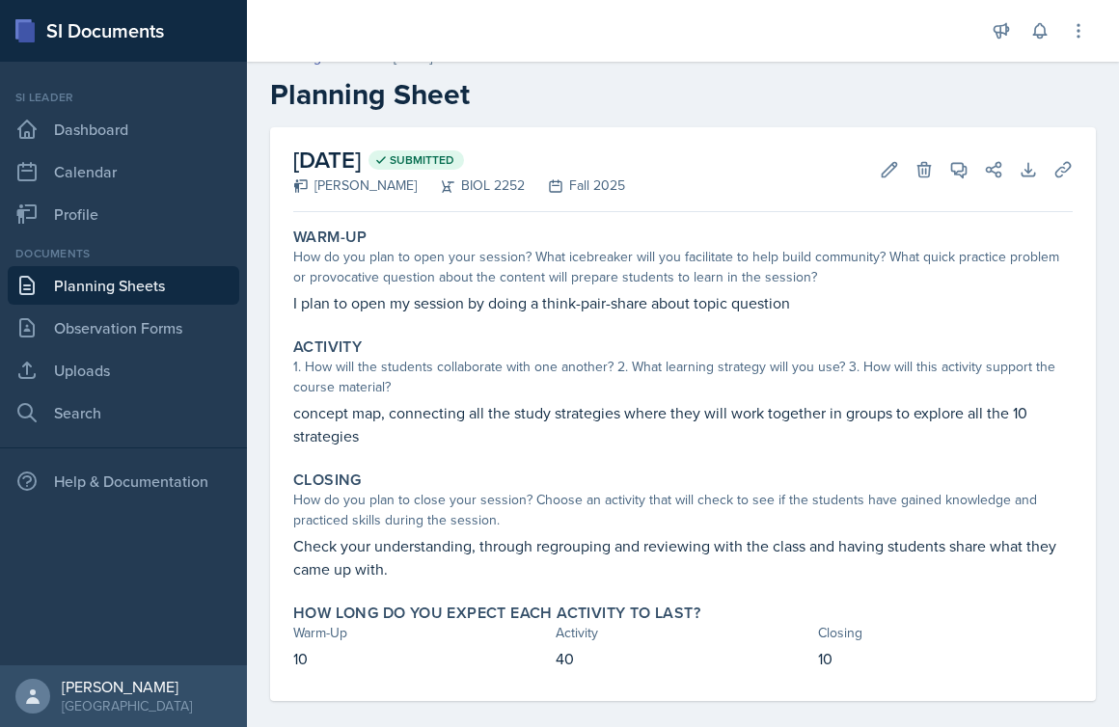
scroll to position [38, 0]
